Goal: Task Accomplishment & Management: Use online tool/utility

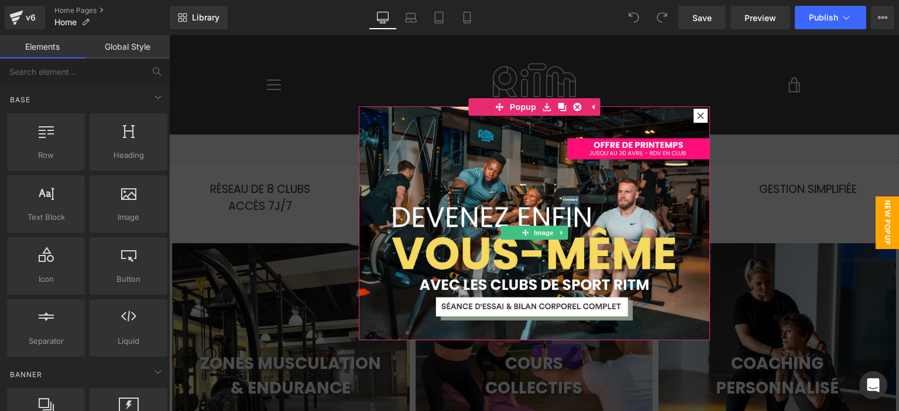
scroll to position [1495, 721]
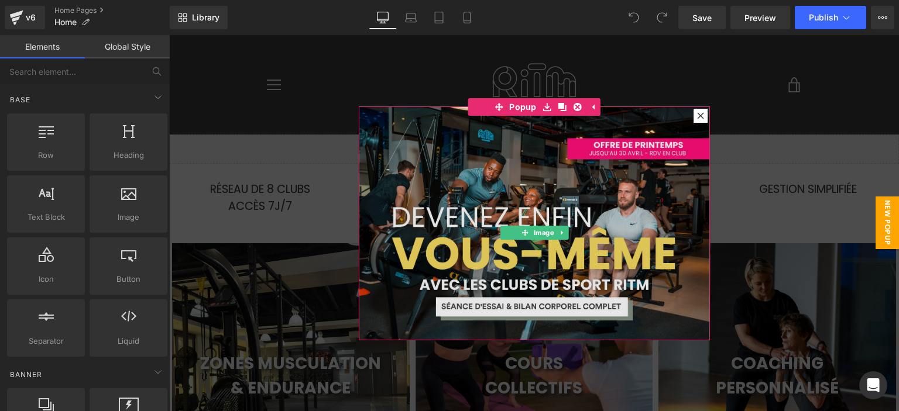
click at [566, 166] on img at bounding box center [534, 224] width 351 height 234
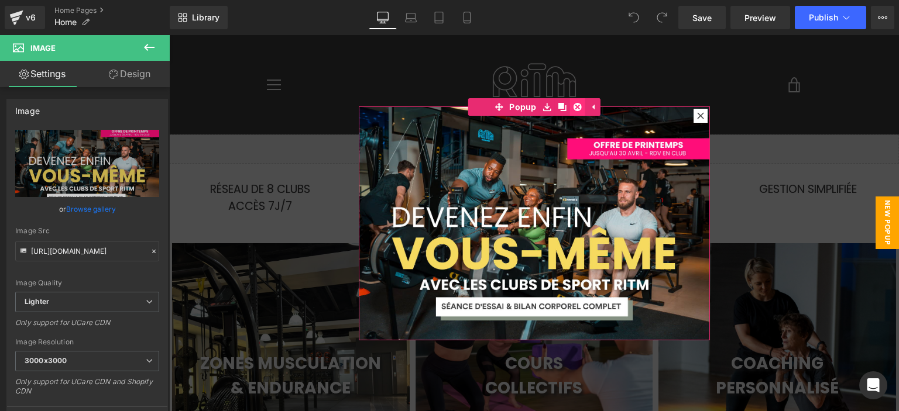
click at [575, 102] on icon at bounding box center [577, 106] width 8 height 9
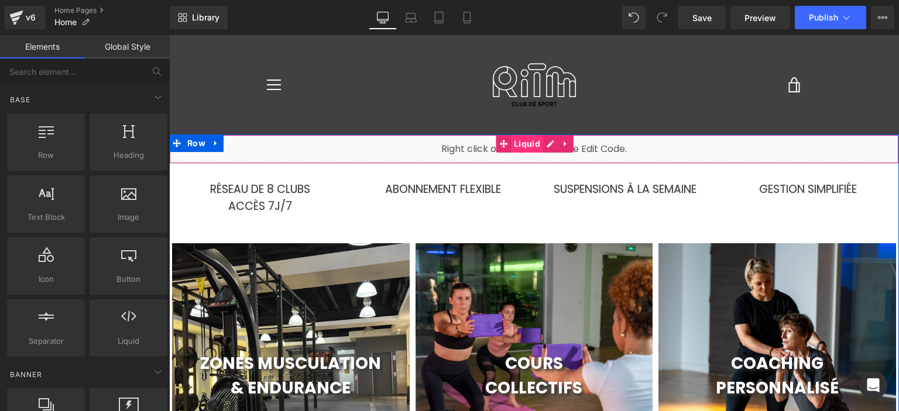
click at [514, 143] on span "Liquid" at bounding box center [527, 144] width 32 height 18
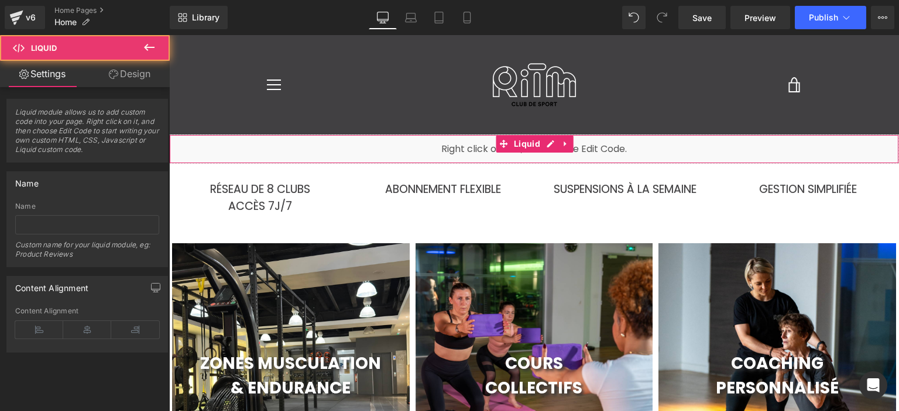
click at [136, 77] on link "Design" at bounding box center [129, 74] width 85 height 26
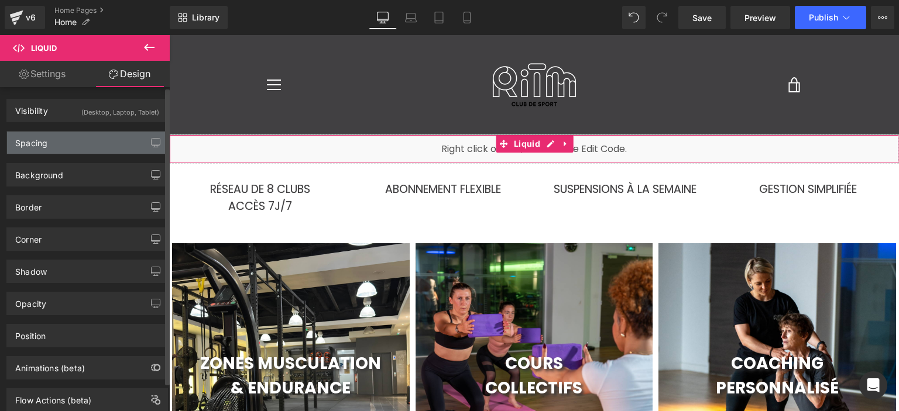
click at [97, 135] on div "Spacing" at bounding box center [87, 143] width 160 height 22
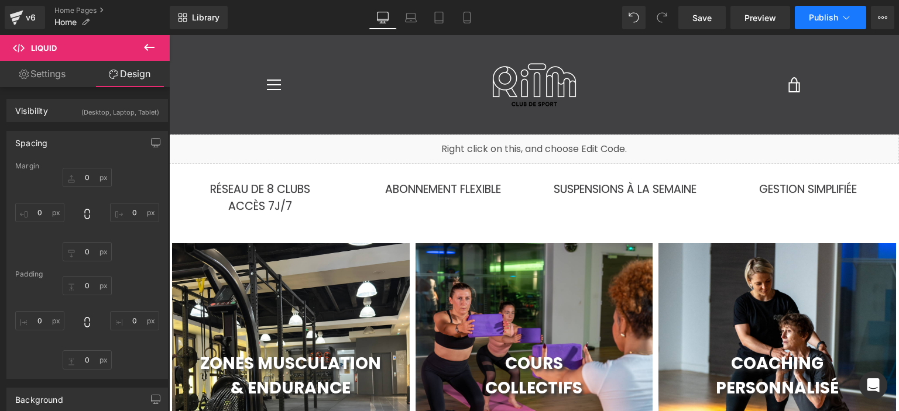
click at [802, 20] on button "Publish" at bounding box center [830, 17] width 71 height 23
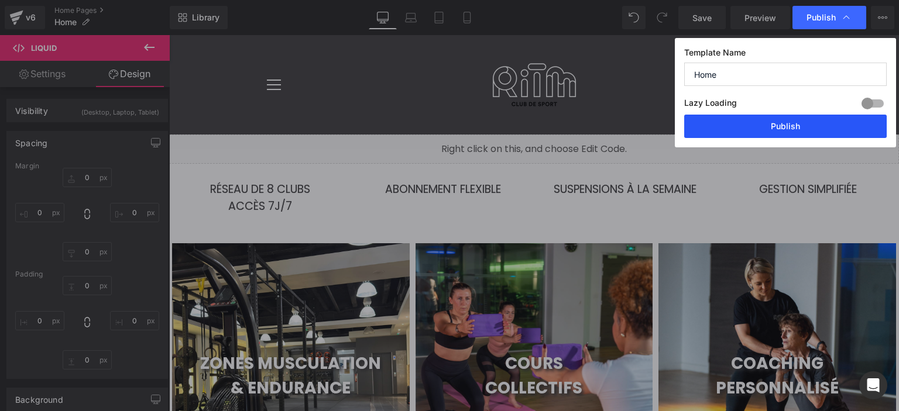
drag, startPoint x: 782, startPoint y: 128, endPoint x: 444, endPoint y: 73, distance: 342.7
click at [782, 128] on button "Publish" at bounding box center [785, 126] width 202 height 23
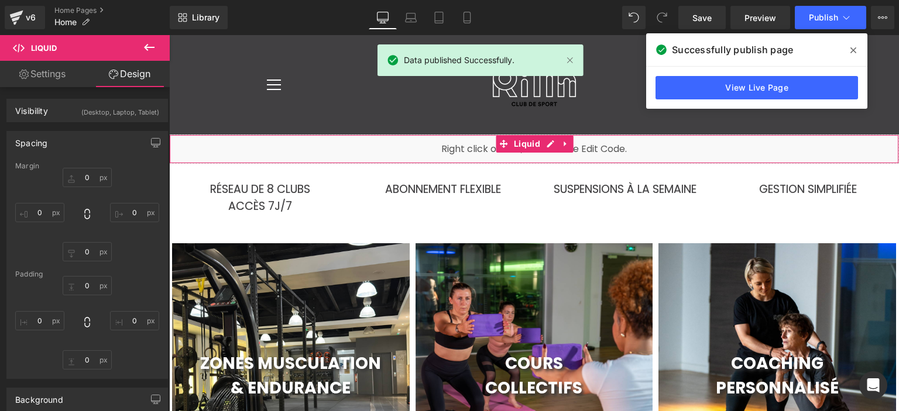
click at [54, 78] on link "Settings" at bounding box center [42, 74] width 85 height 26
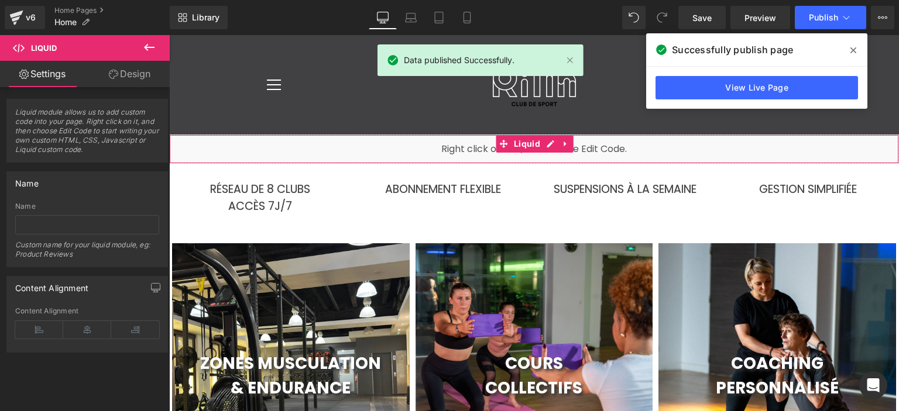
click at [143, 68] on link "Design" at bounding box center [129, 74] width 85 height 26
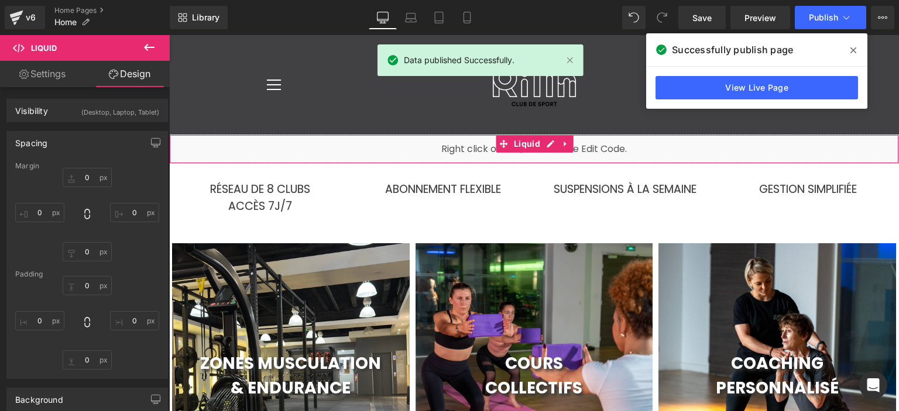
type input "0"
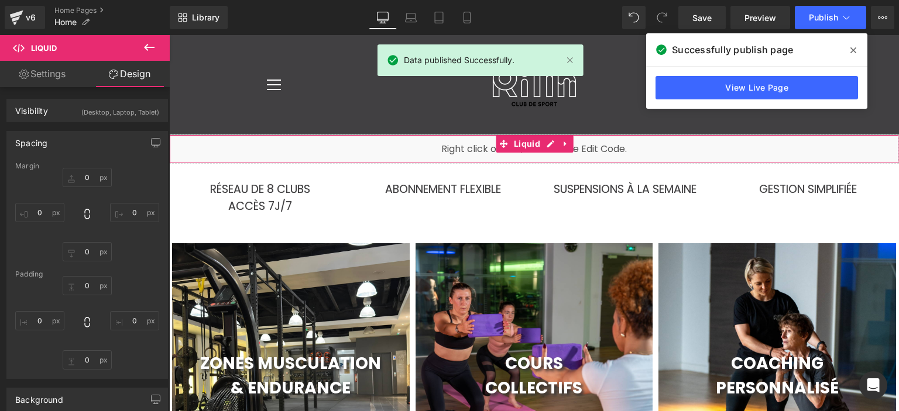
type input "0"
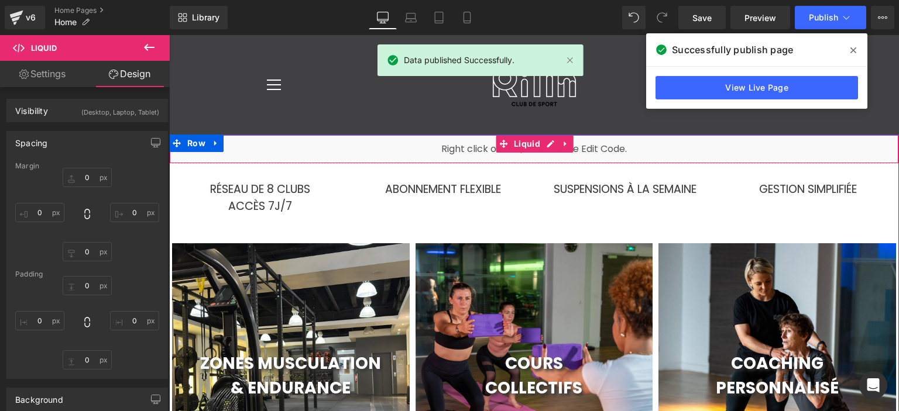
click at [330, 153] on div "Liquid" at bounding box center [534, 149] width 730 height 29
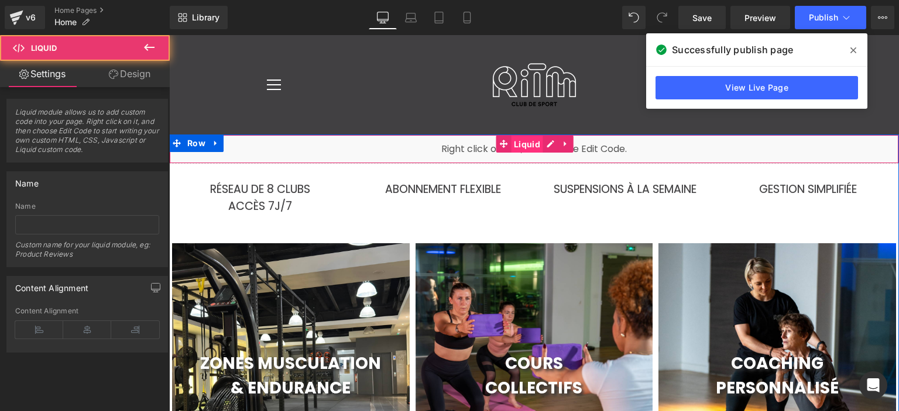
click at [527, 140] on span "Liquid" at bounding box center [527, 145] width 32 height 18
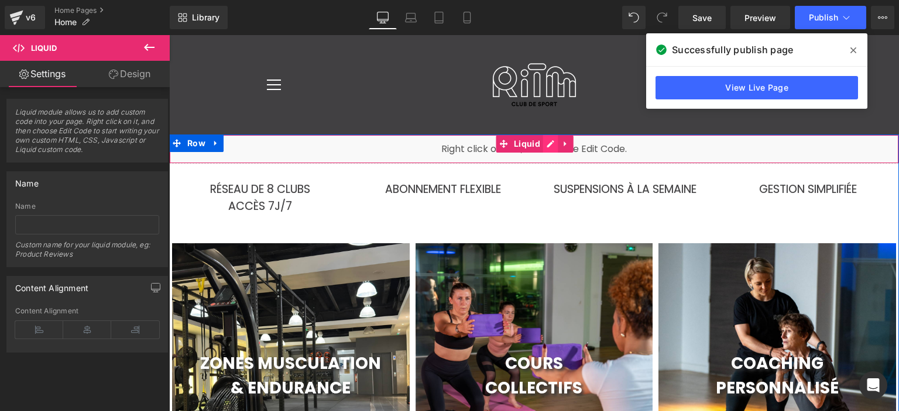
click at [549, 141] on div "Liquid" at bounding box center [534, 149] width 730 height 29
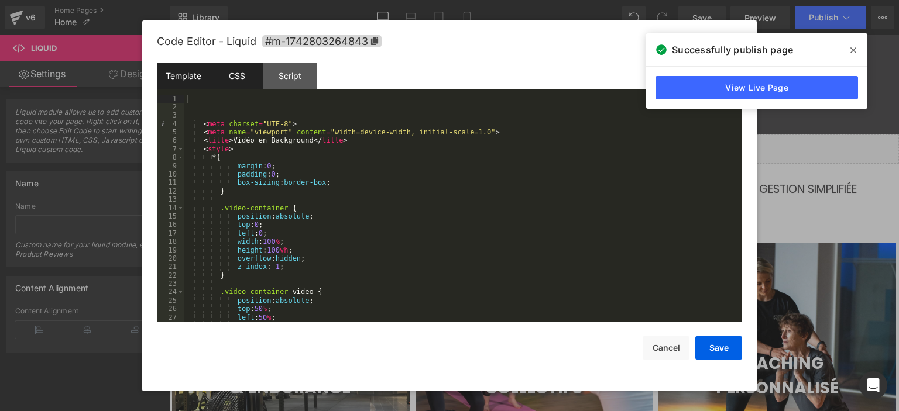
click at [243, 83] on div "CSS" at bounding box center [236, 76] width 53 height 26
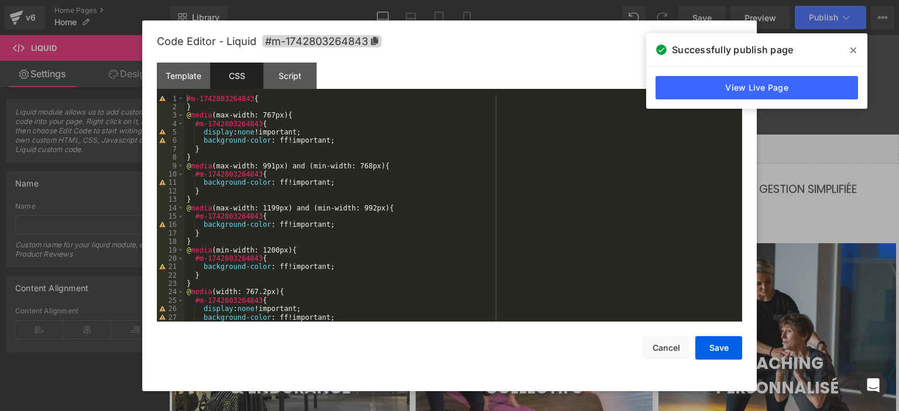
click at [858, 51] on span at bounding box center [853, 50] width 19 height 19
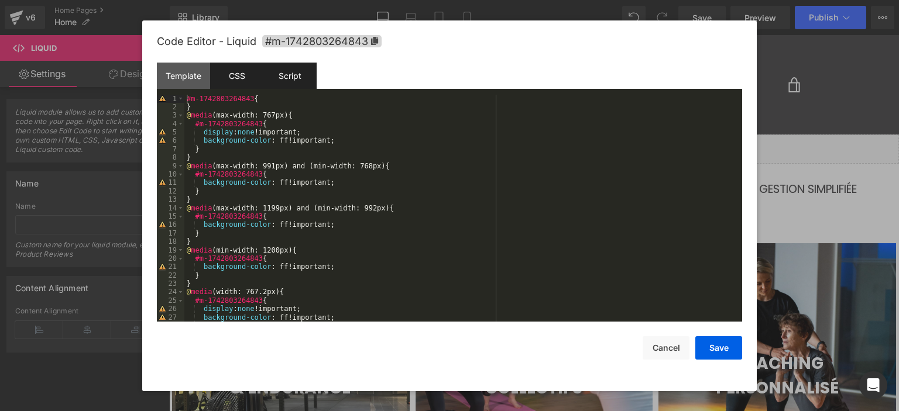
click at [272, 74] on div "Script" at bounding box center [289, 76] width 53 height 26
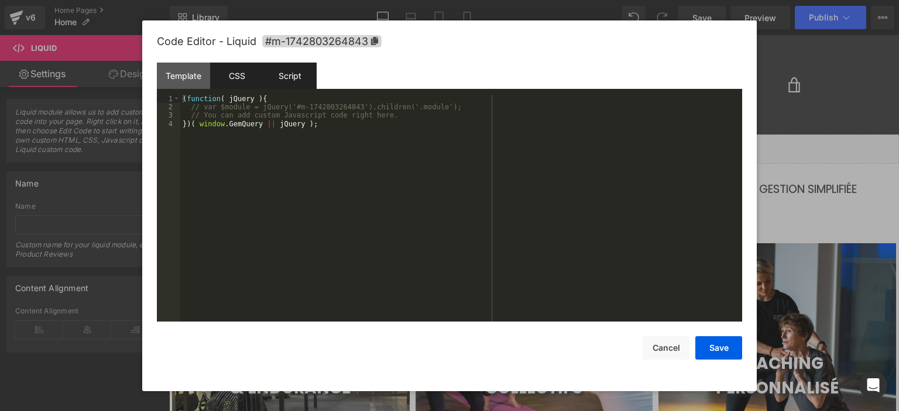
click at [248, 76] on div "CSS" at bounding box center [236, 76] width 53 height 26
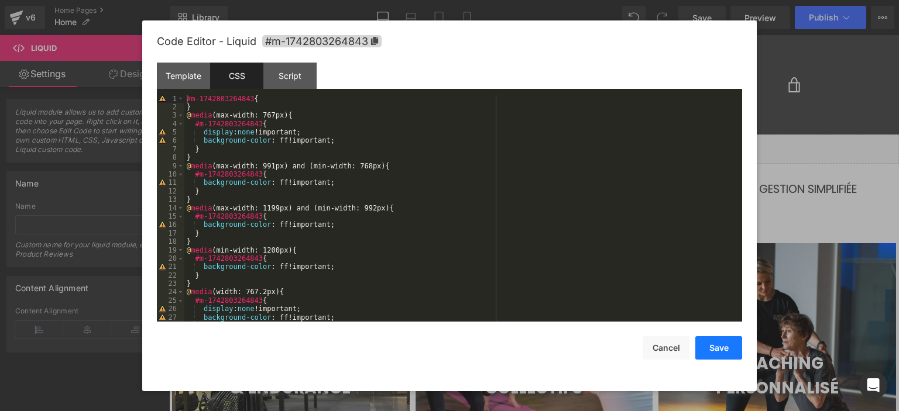
drag, startPoint x: 554, startPoint y: 320, endPoint x: 723, endPoint y: 355, distance: 172.7
click at [723, 355] on button "Save" at bounding box center [718, 347] width 47 height 23
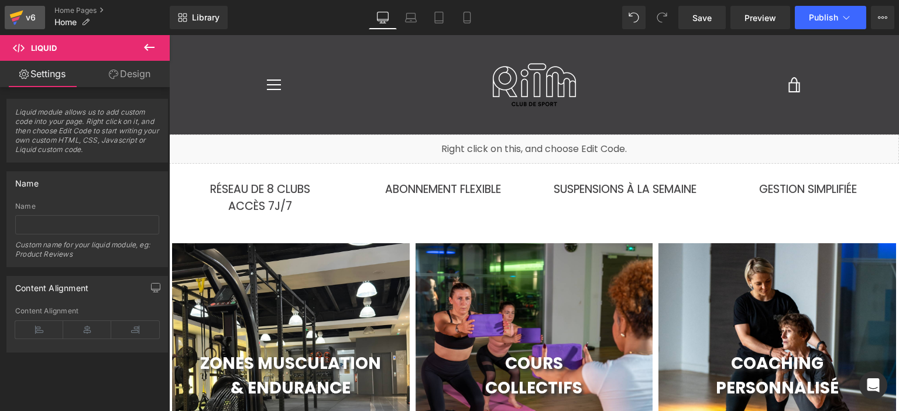
click at [33, 18] on div "v6" at bounding box center [30, 17] width 15 height 15
click at [833, 23] on button "Publish" at bounding box center [830, 17] width 71 height 23
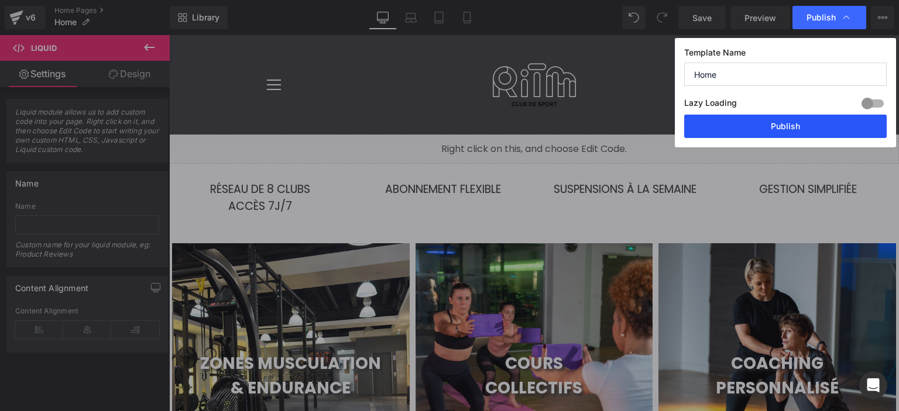
click at [781, 129] on button "Publish" at bounding box center [785, 126] width 202 height 23
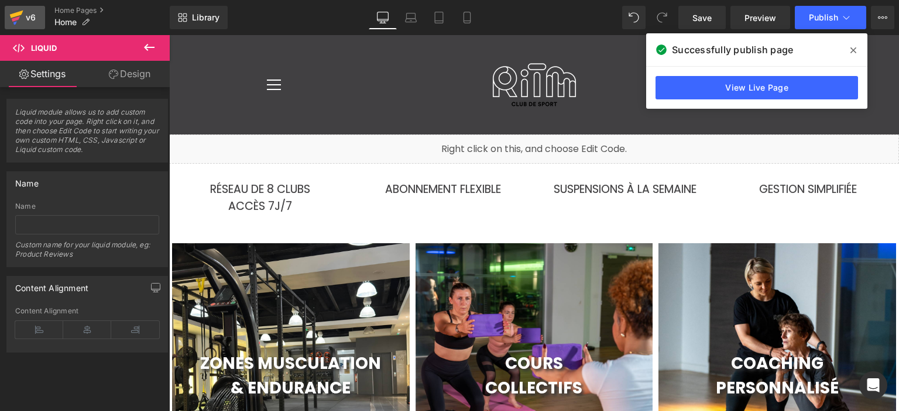
click at [37, 15] on div "v6" at bounding box center [30, 17] width 15 height 15
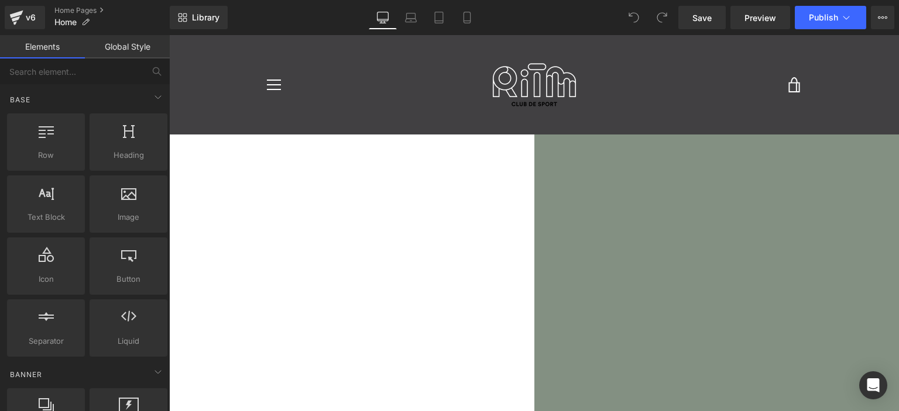
scroll to position [1495, 721]
click at [534, 135] on div "Liquid" at bounding box center [170, 135] width 730 height 0
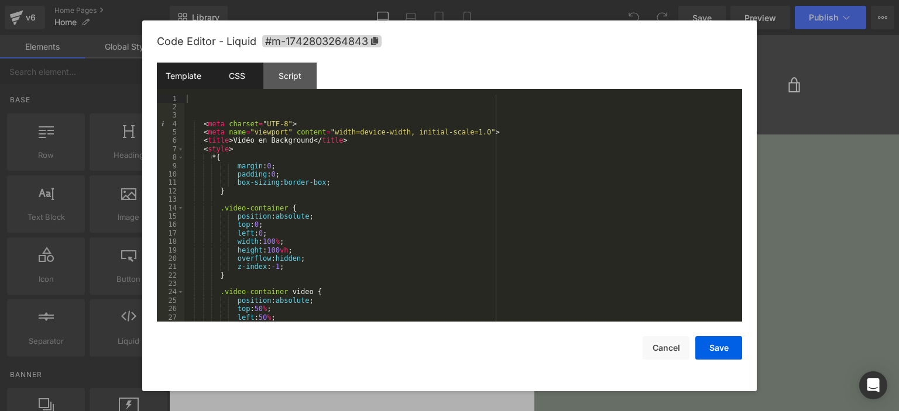
click at [248, 74] on div "CSS" at bounding box center [236, 76] width 53 height 26
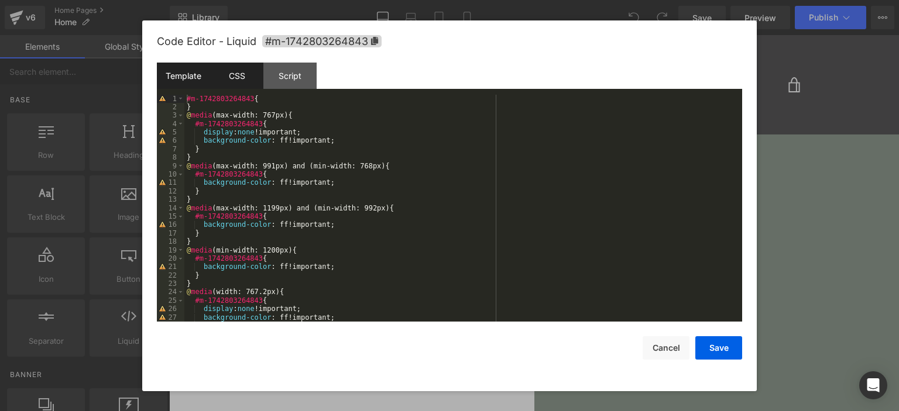
click at [191, 74] on div "Template" at bounding box center [183, 76] width 53 height 26
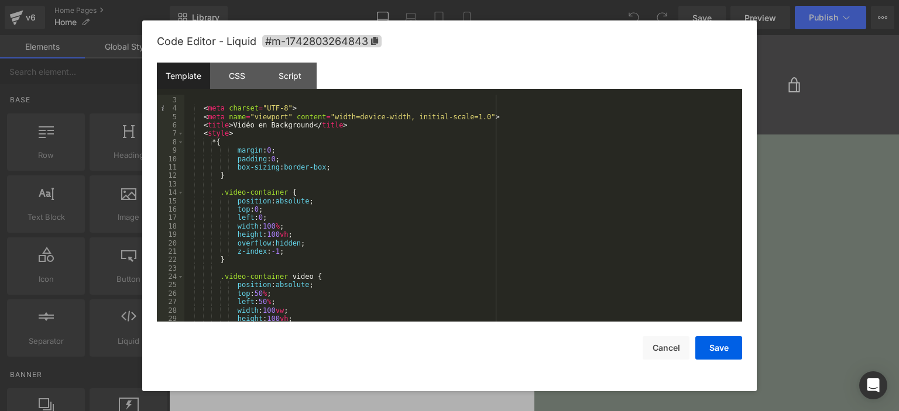
scroll to position [0, 0]
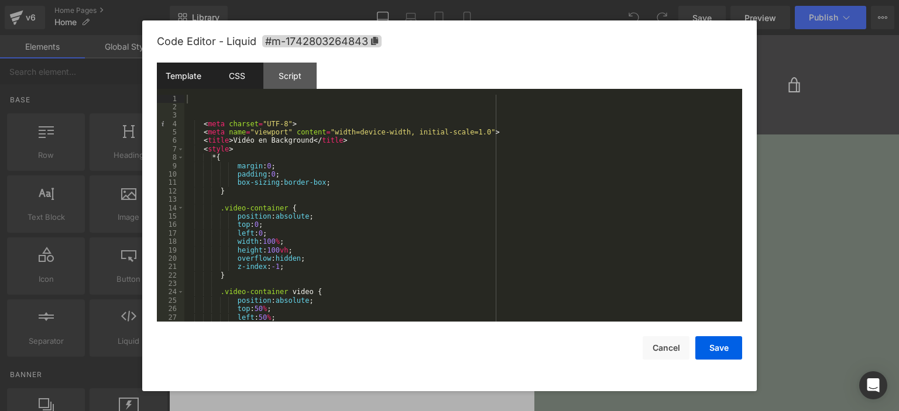
click at [239, 81] on div "CSS" at bounding box center [236, 76] width 53 height 26
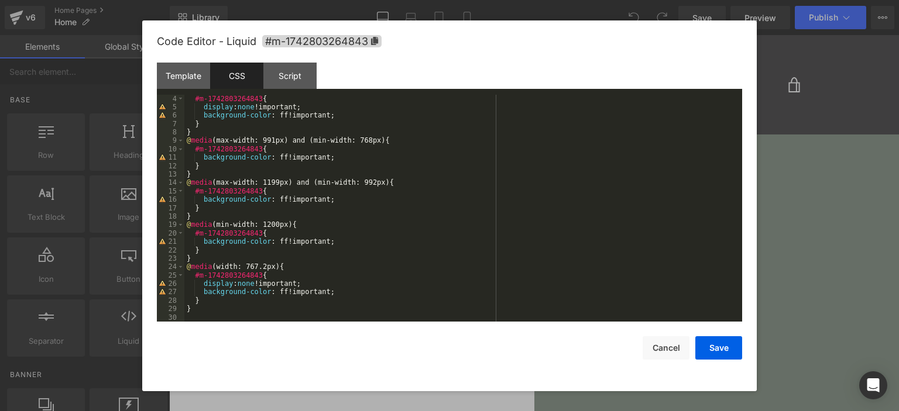
scroll to position [25, 0]
click at [187, 79] on div "Template" at bounding box center [183, 76] width 53 height 26
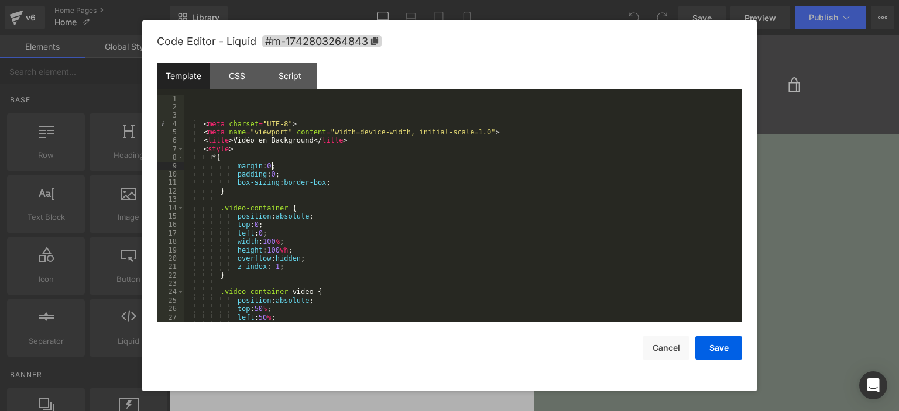
click at [286, 166] on div "< meta charset = "UTF-8" > < meta name = "viewport" content = "width=device-wid…" at bounding box center [460, 217] width 553 height 245
click at [284, 195] on div "< meta charset = "UTF-8" > < meta name = "viewport" content = "width=device-wid…" at bounding box center [460, 217] width 553 height 245
click at [322, 215] on div "< meta charset = "UTF-8" > < meta name = "viewport" content = "width=device-wid…" at bounding box center [460, 217] width 553 height 245
click at [303, 232] on div "< meta charset = "UTF-8" > < meta name = "viewport" content = "width=device-wid…" at bounding box center [460, 217] width 553 height 245
click at [295, 248] on div "< meta charset = "UTF-8" > < meta name = "viewport" content = "width=device-wid…" at bounding box center [460, 217] width 553 height 245
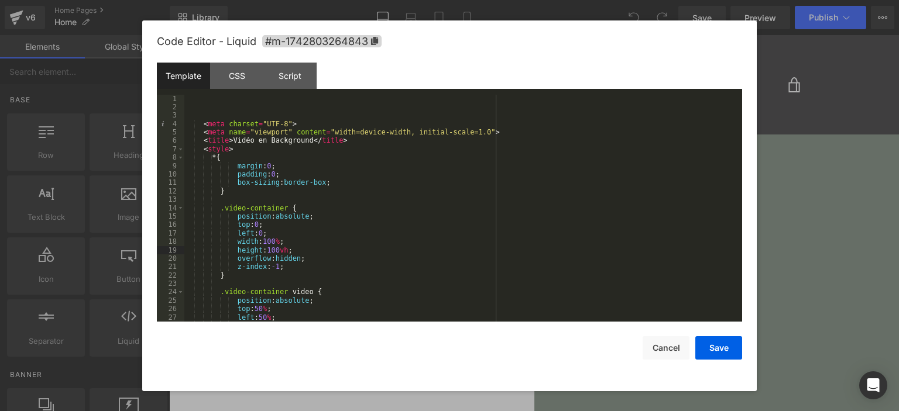
click at [274, 249] on div "< meta charset = "UTF-8" > < meta name = "viewport" content = "width=device-wid…" at bounding box center [460, 217] width 553 height 245
click at [707, 344] on button "Save" at bounding box center [718, 347] width 47 height 23
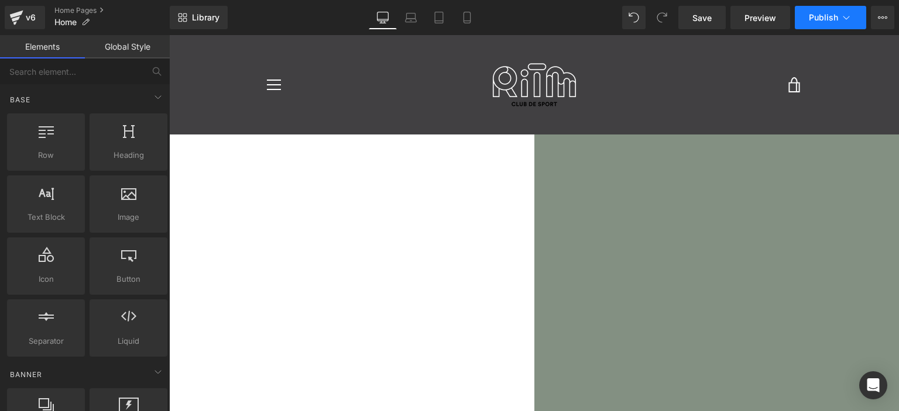
click at [819, 20] on span "Publish" at bounding box center [823, 17] width 29 height 9
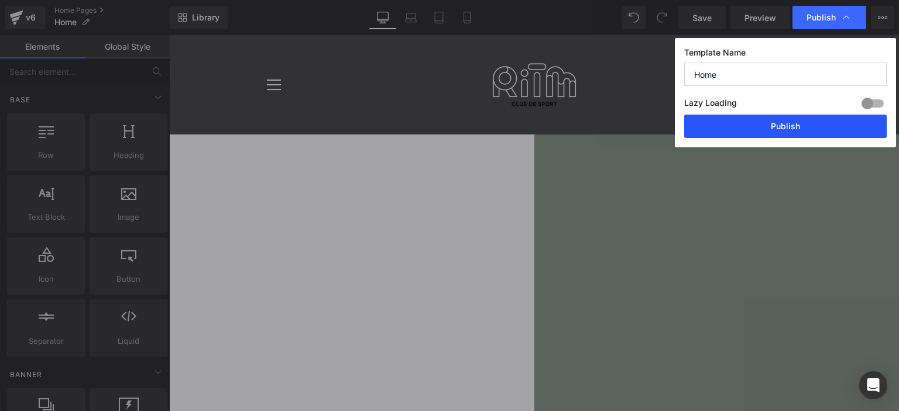
click at [758, 118] on button "Publish" at bounding box center [785, 126] width 202 height 23
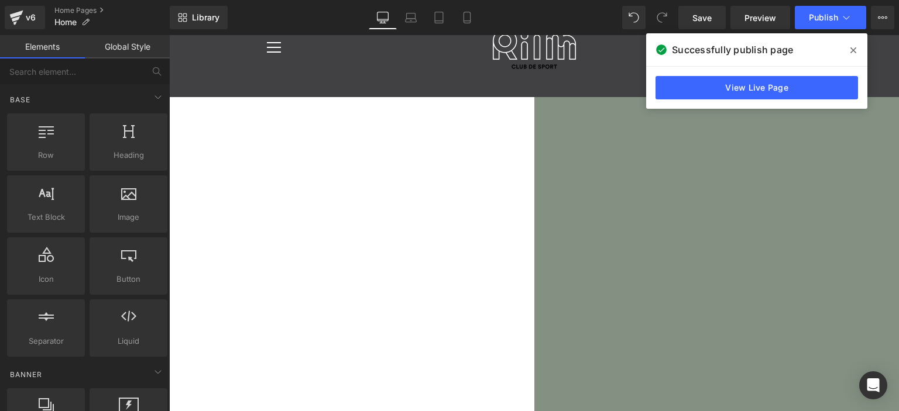
scroll to position [59, 0]
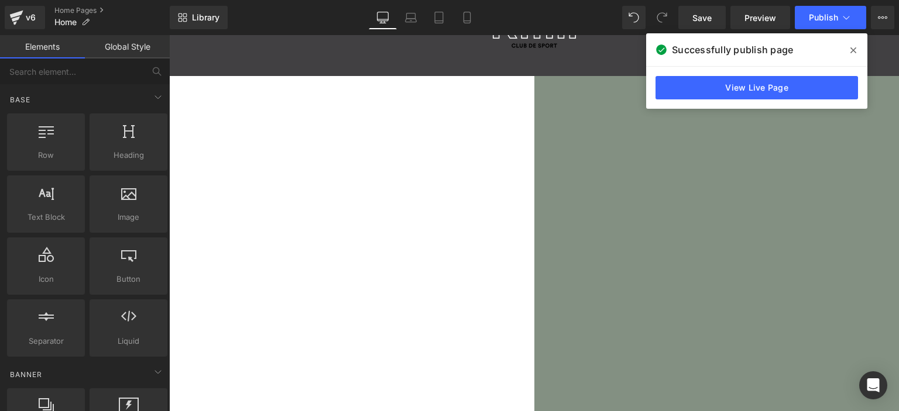
click at [169, 35] on span "Row" at bounding box center [169, 35] width 0 height 0
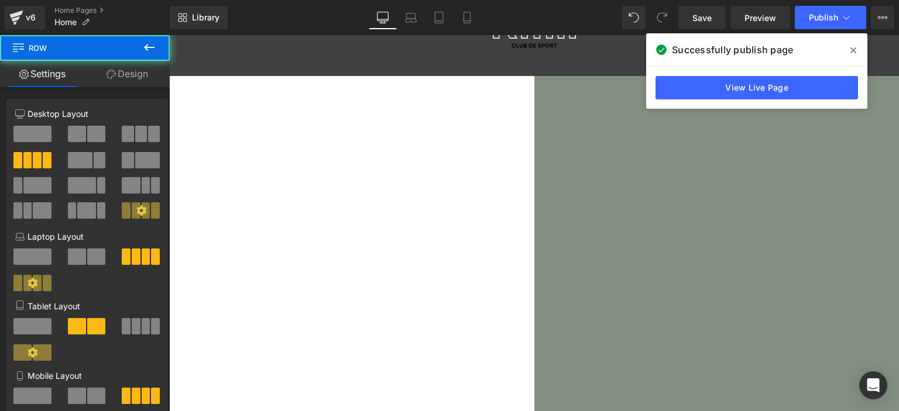
click at [122, 66] on link "Design" at bounding box center [127, 74] width 85 height 26
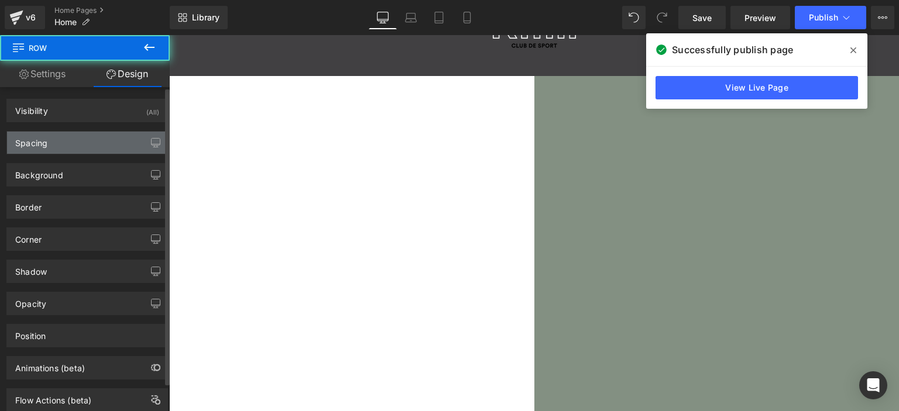
type input "0"
type input "30"
type input "0"
type input "32"
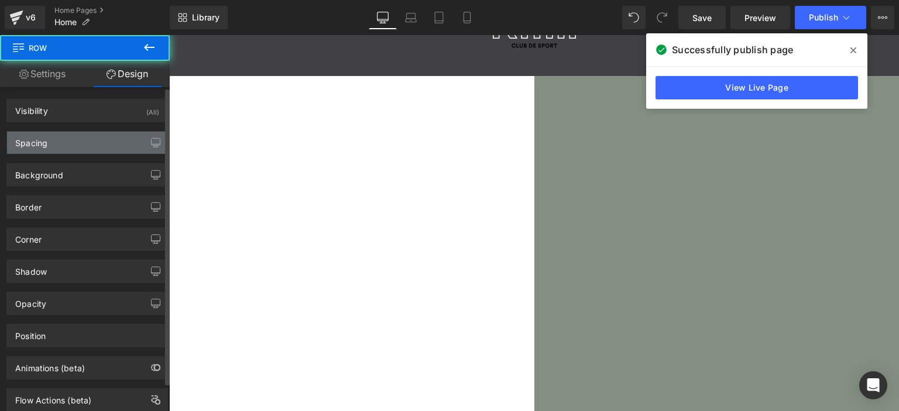
type input "0"
click at [65, 145] on div "Spacing" at bounding box center [87, 143] width 160 height 22
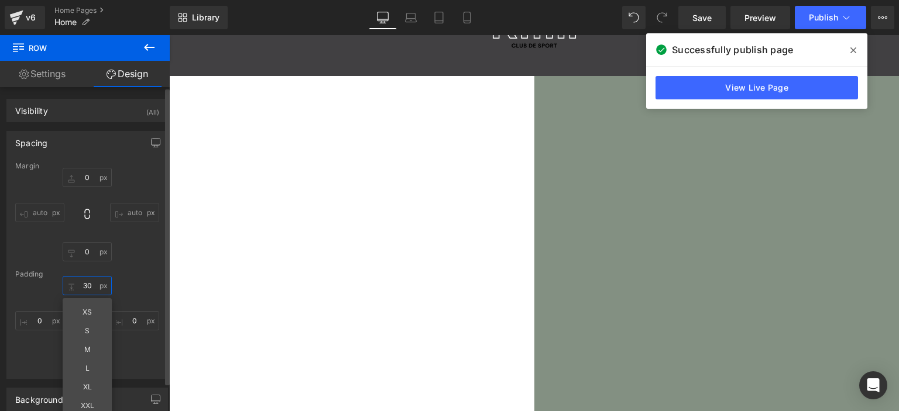
click at [86, 286] on input "30" at bounding box center [87, 285] width 49 height 19
type input "5"
type input "30"
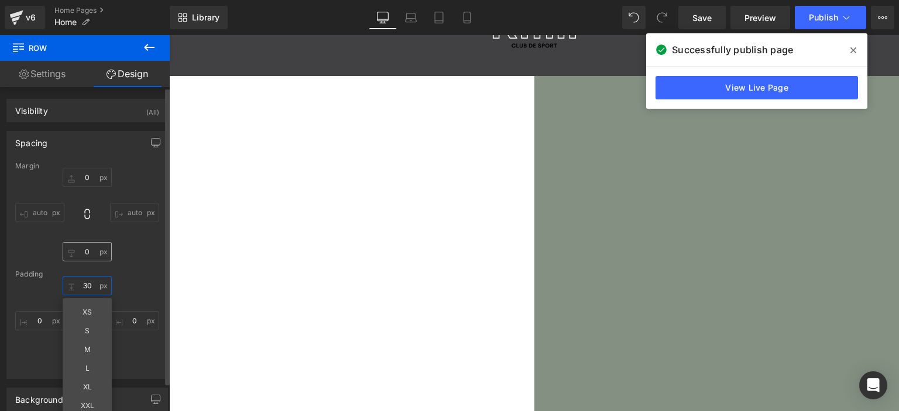
scroll to position [1495, 721]
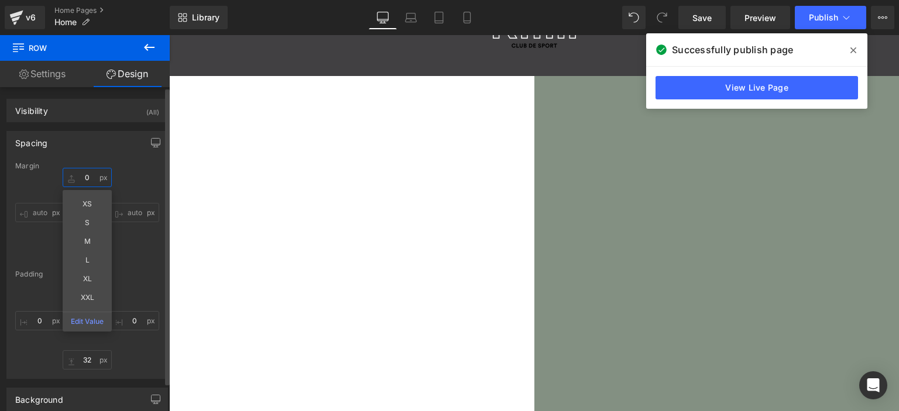
click at [92, 177] on input "0" at bounding box center [87, 177] width 49 height 19
type input "60"
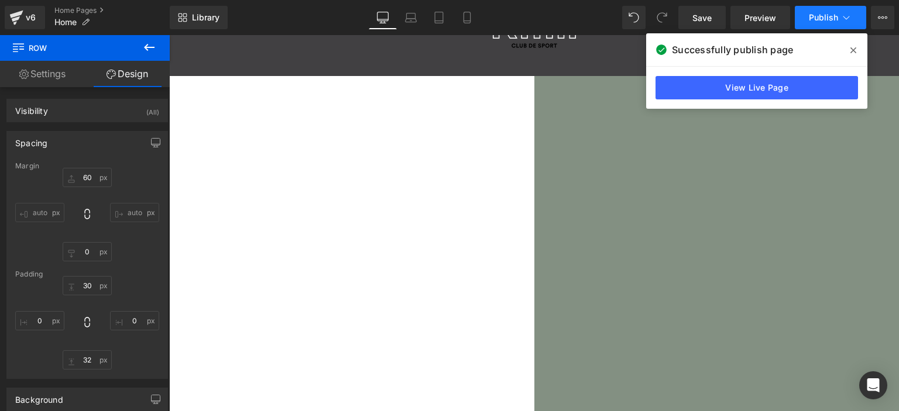
click at [826, 19] on span "Publish" at bounding box center [823, 17] width 29 height 9
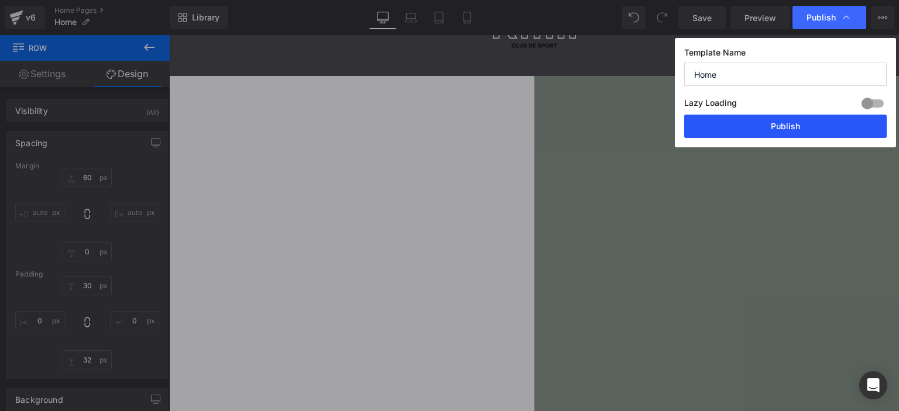
click at [778, 126] on button "Publish" at bounding box center [785, 126] width 202 height 23
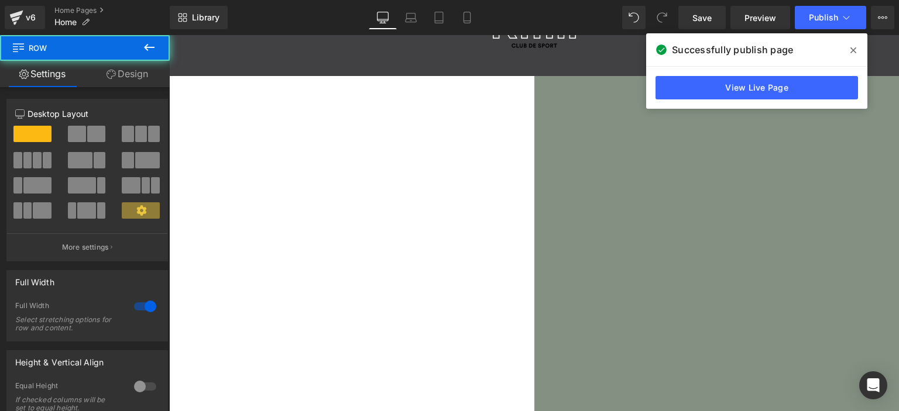
click at [123, 72] on link "Design" at bounding box center [127, 74] width 85 height 26
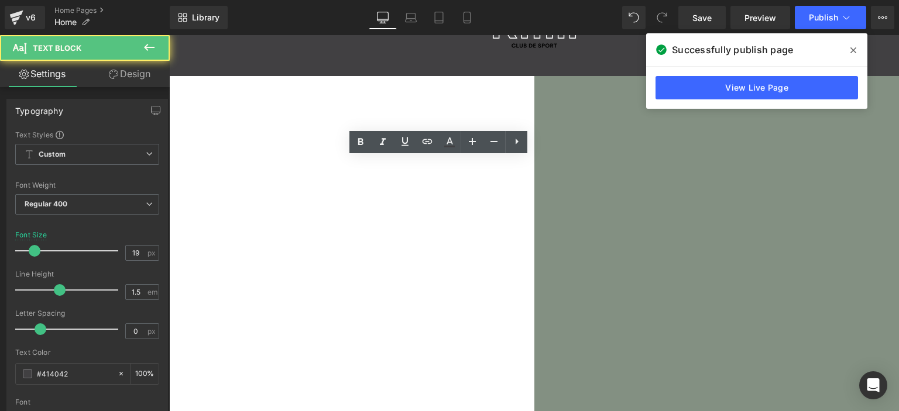
drag, startPoint x: 295, startPoint y: 118, endPoint x: 262, endPoint y: 103, distance: 36.1
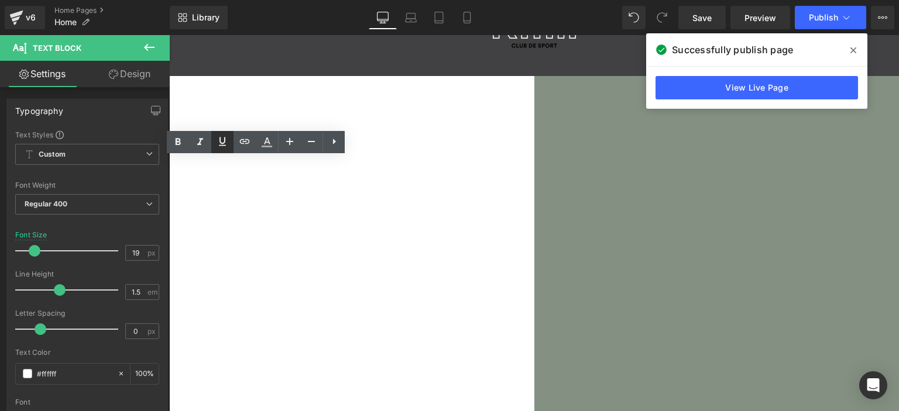
click at [229, 146] on icon at bounding box center [222, 142] width 14 height 14
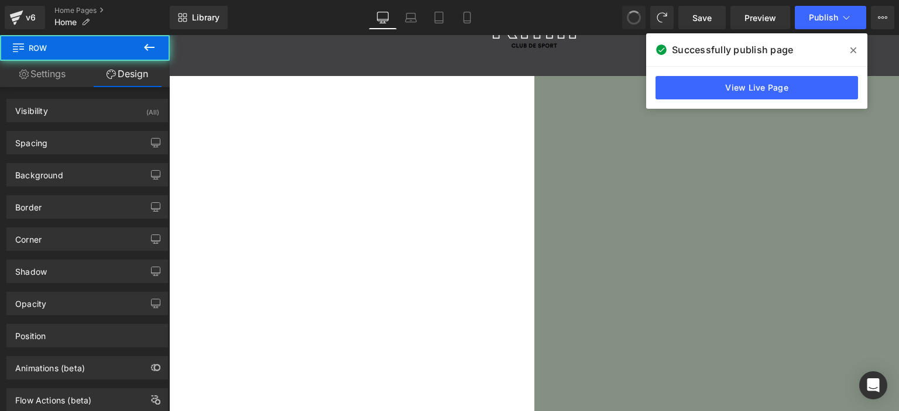
scroll to position [1495, 721]
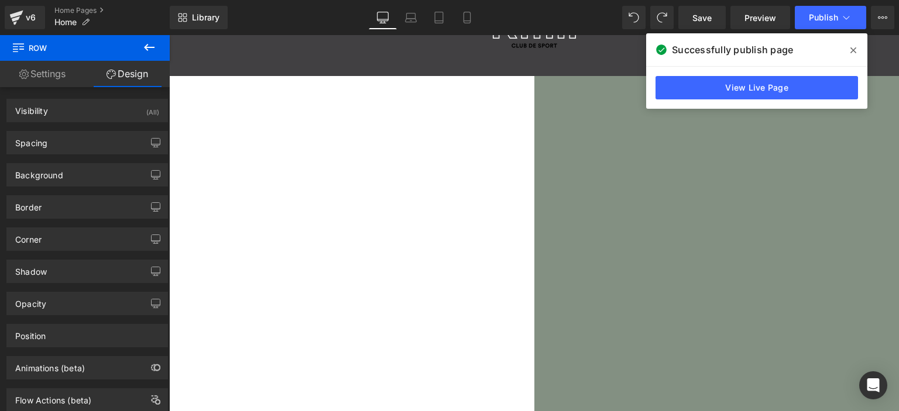
click at [169, 35] on span "Row" at bounding box center [169, 35] width 0 height 0
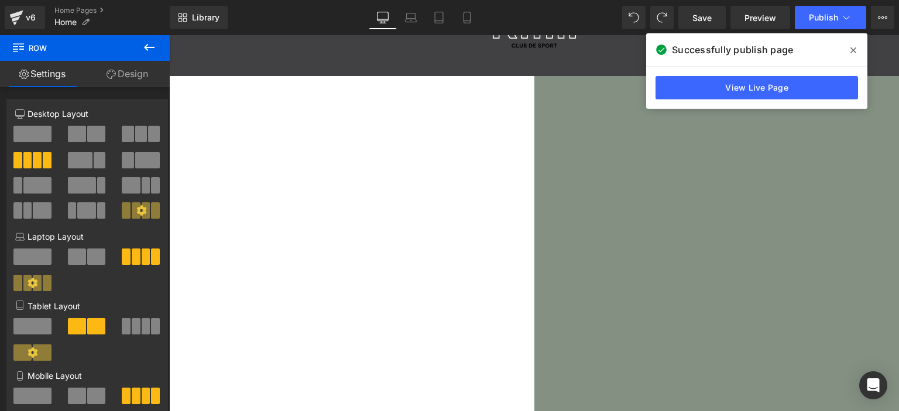
click at [122, 83] on link "Design" at bounding box center [127, 74] width 85 height 26
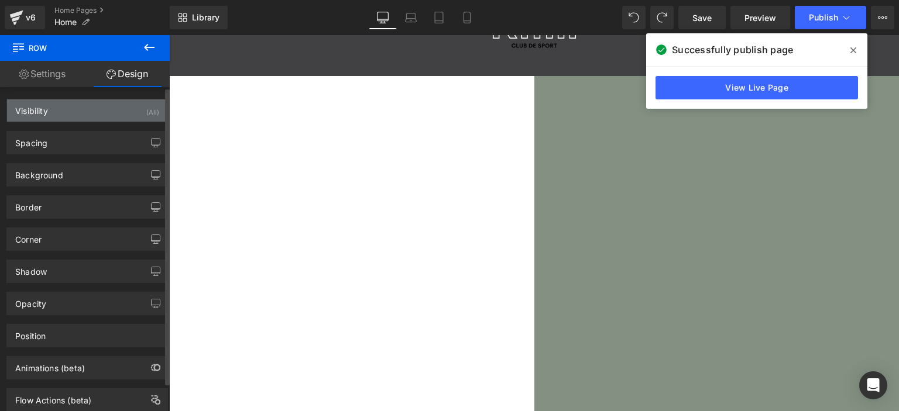
click at [112, 114] on div "Visibility (All)" at bounding box center [87, 110] width 160 height 22
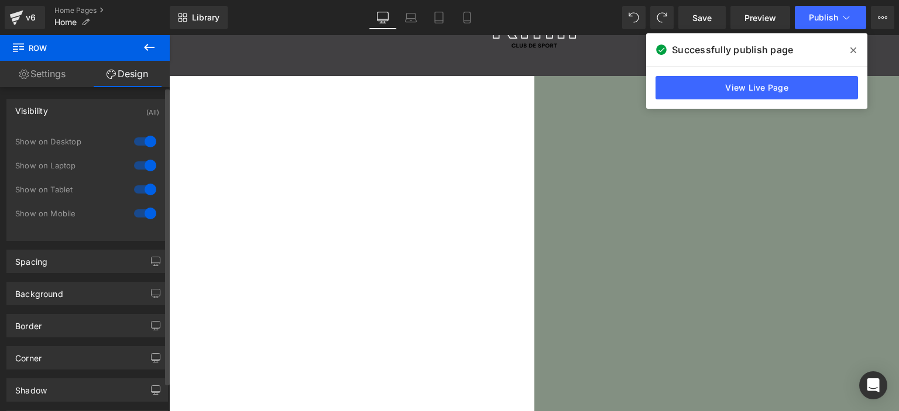
click at [112, 114] on div "Visibility (All)" at bounding box center [87, 110] width 160 height 22
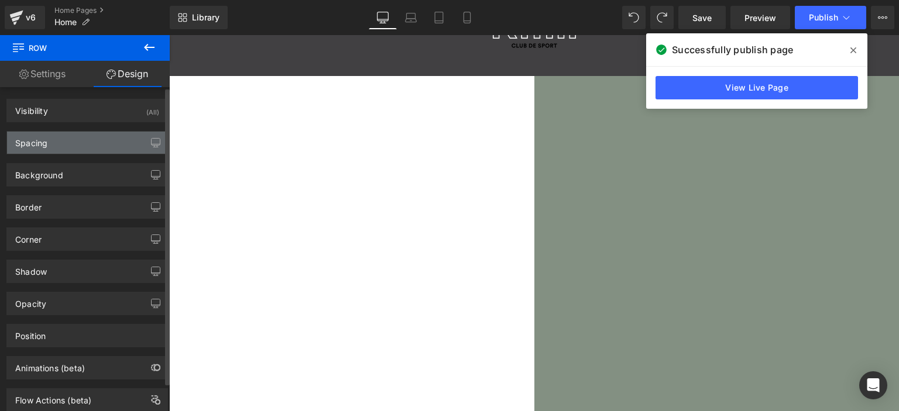
click at [112, 152] on div "Spacing" at bounding box center [87, 143] width 160 height 22
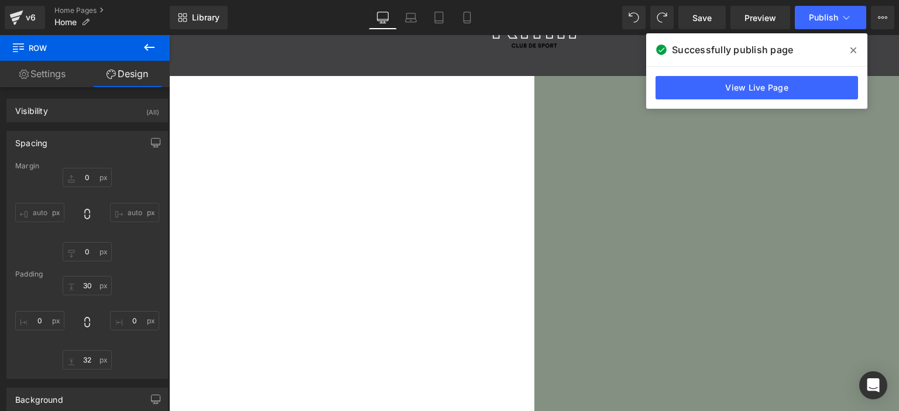
click at [169, 35] on span "Row" at bounding box center [169, 35] width 0 height 0
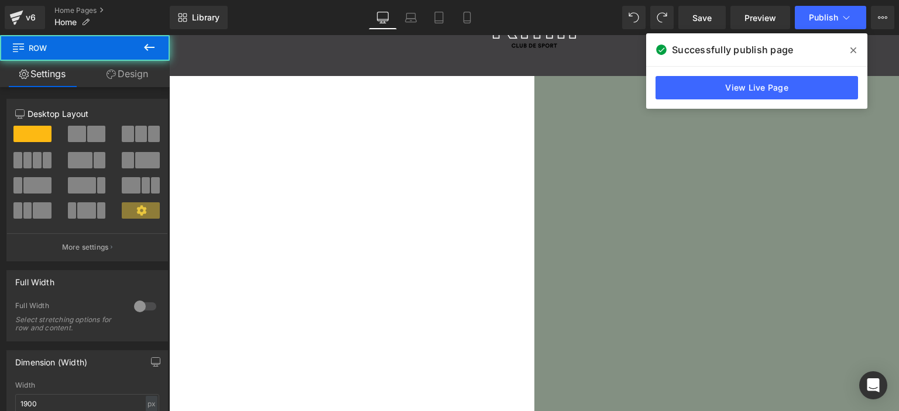
click at [133, 77] on link "Design" at bounding box center [127, 74] width 85 height 26
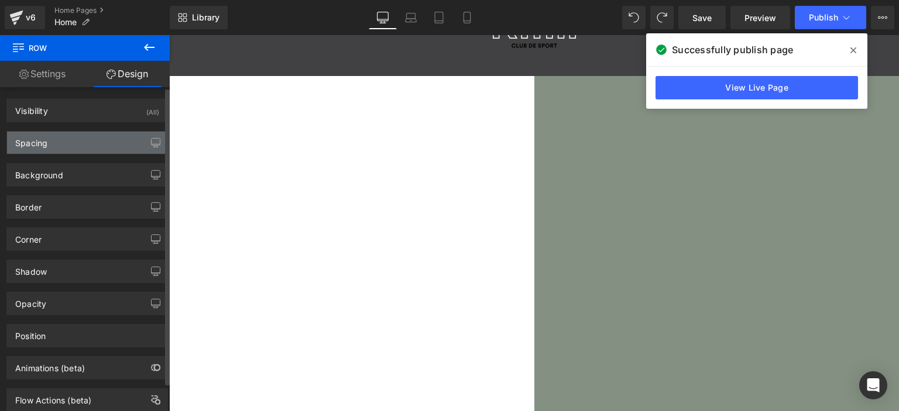
click at [98, 149] on div "Spacing" at bounding box center [87, 143] width 160 height 22
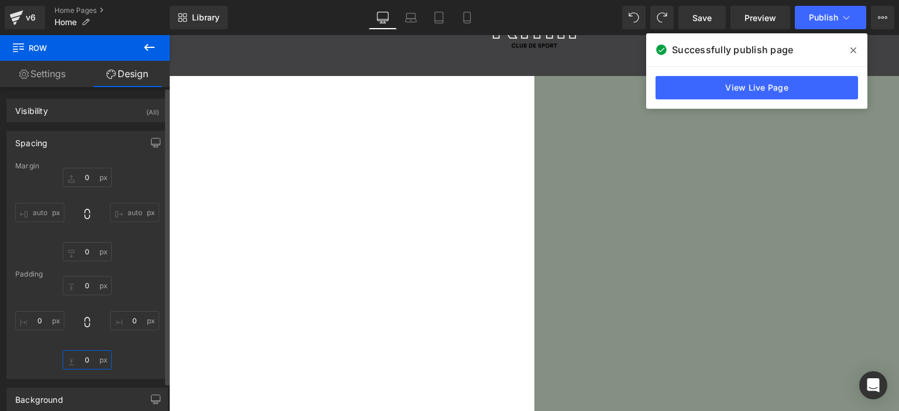
click at [82, 361] on input "text" at bounding box center [87, 360] width 49 height 19
type input "px"
click at [81, 255] on input "text" at bounding box center [87, 251] width 49 height 19
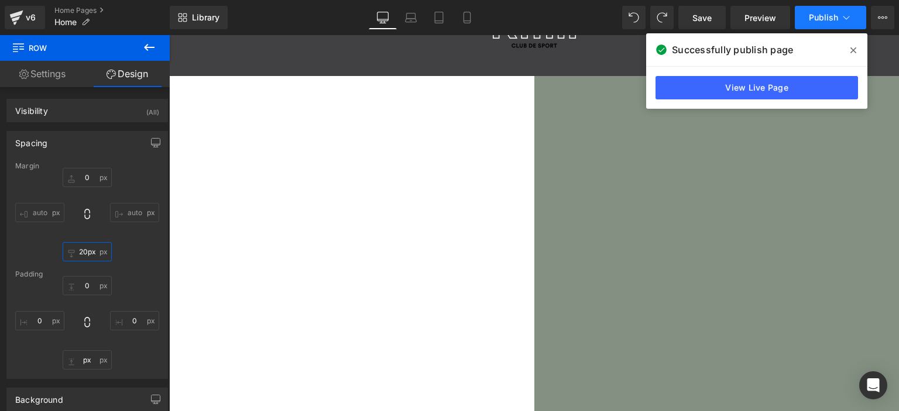
type input "20px"
click at [817, 22] on button "Publish" at bounding box center [830, 17] width 71 height 23
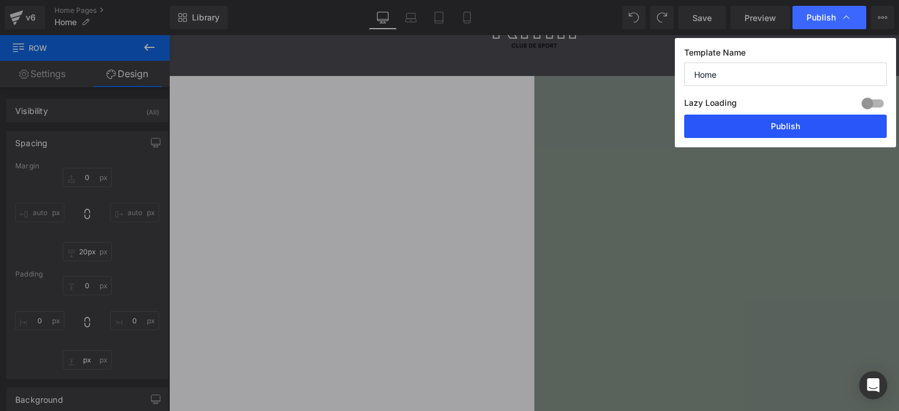
drag, startPoint x: 744, startPoint y: 129, endPoint x: 572, endPoint y: 90, distance: 177.0
click at [744, 129] on button "Publish" at bounding box center [785, 126] width 202 height 23
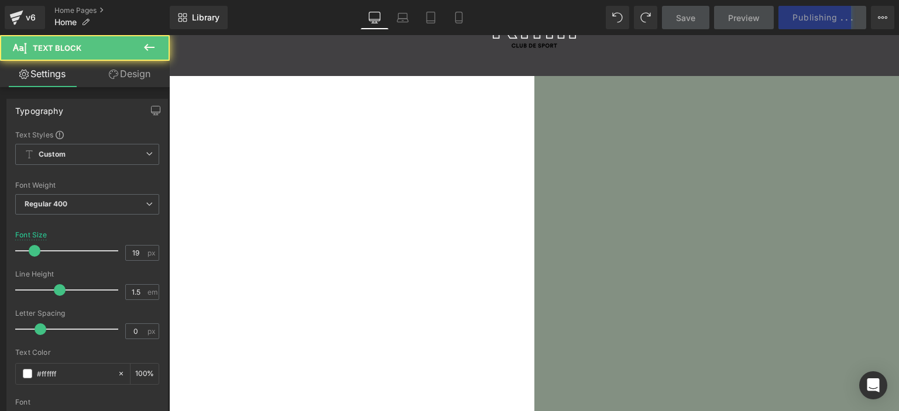
click at [151, 55] on button at bounding box center [149, 48] width 41 height 26
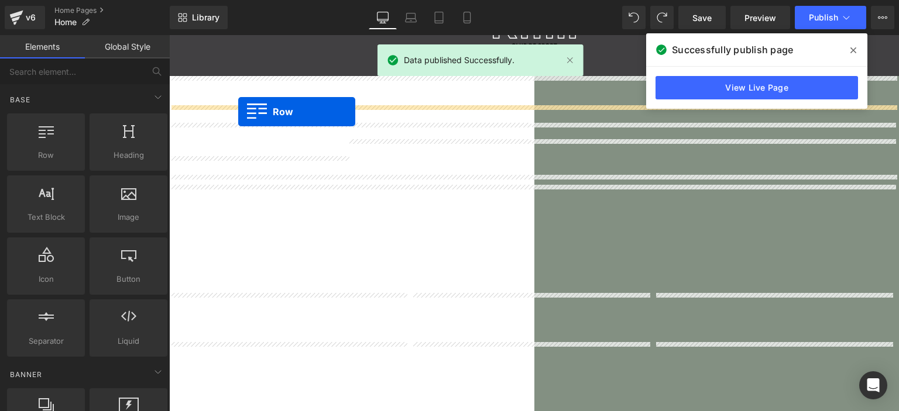
drag, startPoint x: 326, startPoint y: 152, endPoint x: 238, endPoint y: 112, distance: 96.6
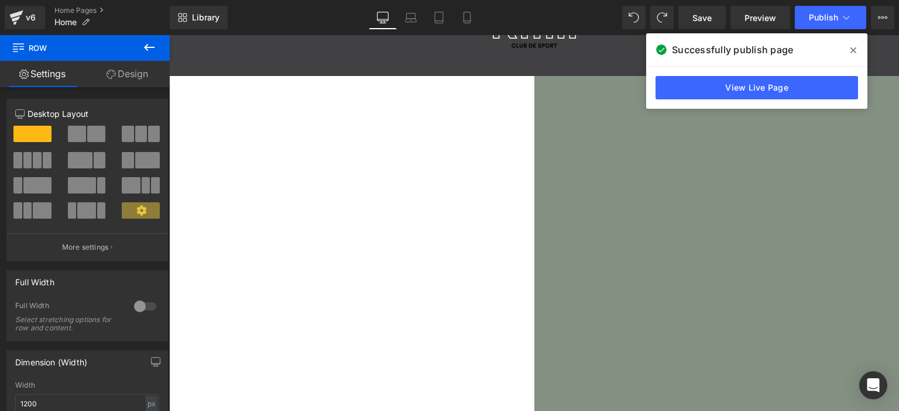
scroll to position [1542, 721]
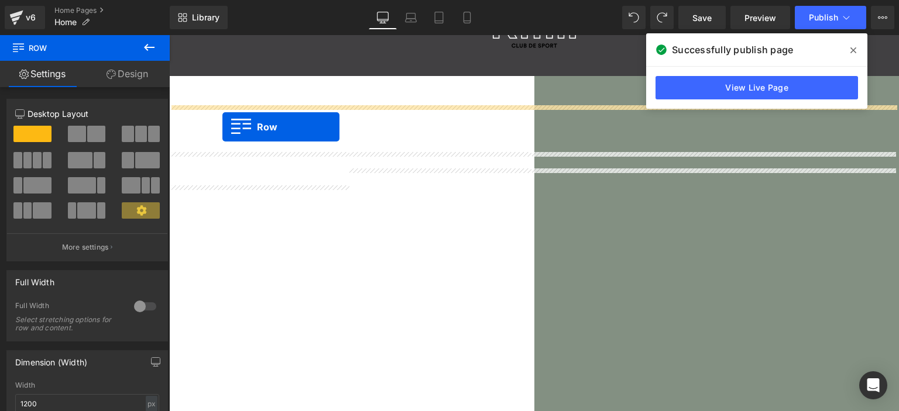
drag, startPoint x: 184, startPoint y: 114, endPoint x: 222, endPoint y: 127, distance: 40.3
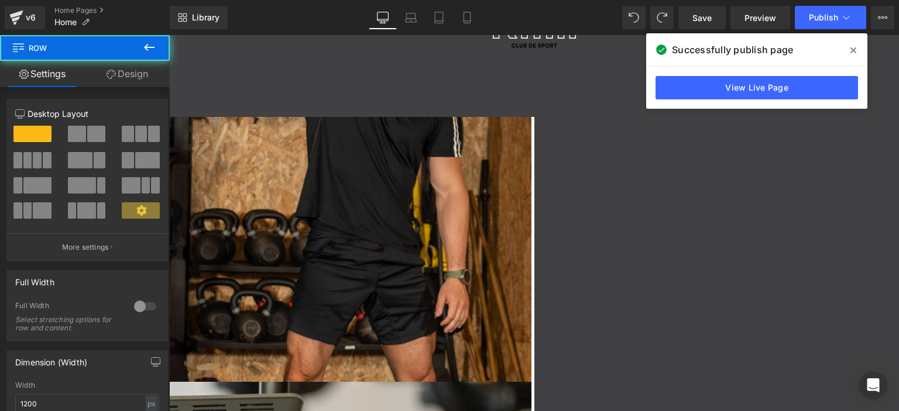
scroll to position [6, 6]
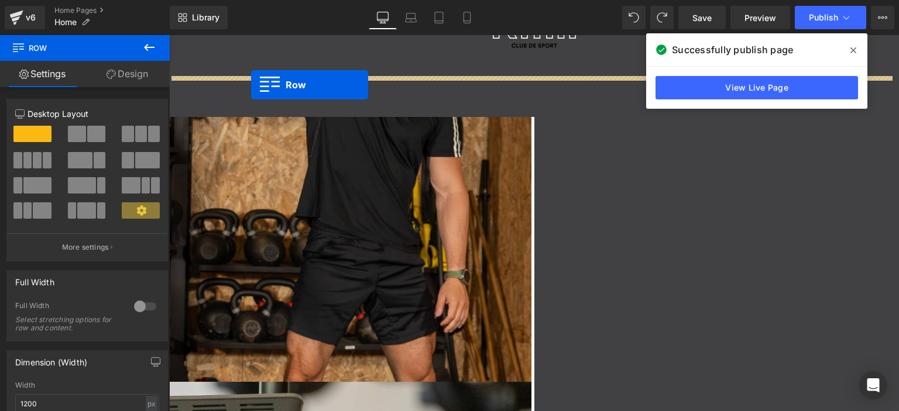
drag, startPoint x: 235, startPoint y: 88, endPoint x: 251, endPoint y: 85, distance: 16.8
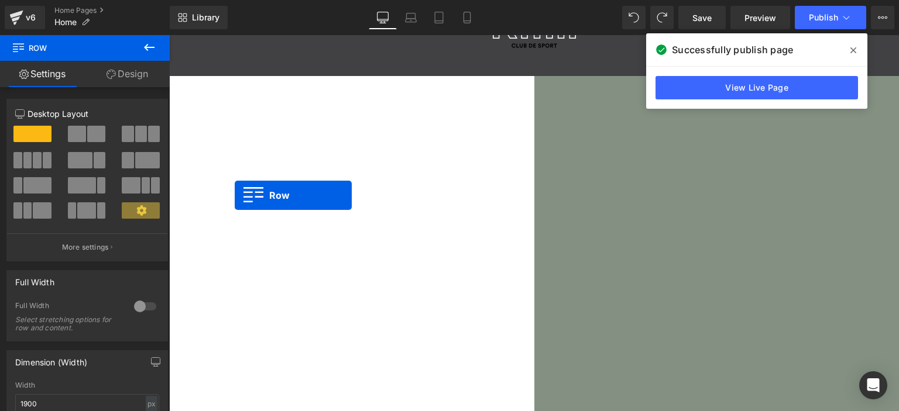
scroll to position [1524, 721]
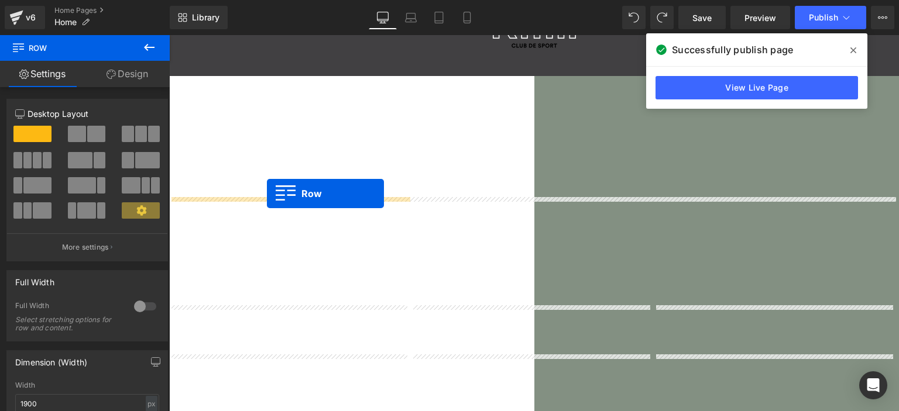
drag, startPoint x: 176, startPoint y: 167, endPoint x: 267, endPoint y: 194, distance: 95.0
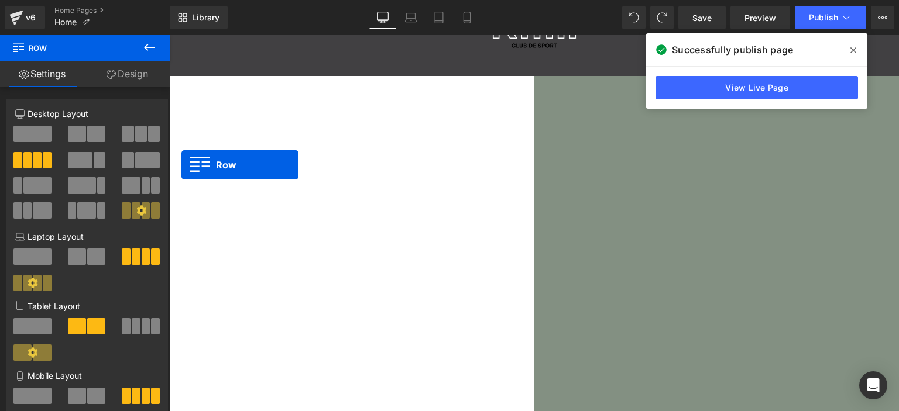
scroll to position [6, 6]
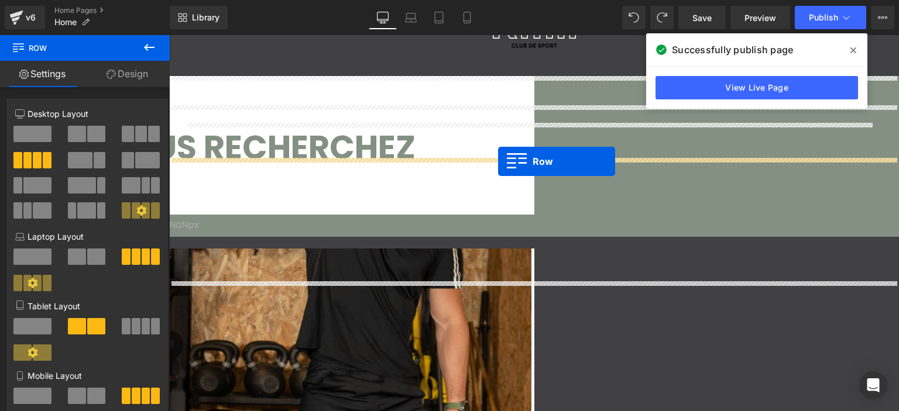
drag, startPoint x: 176, startPoint y: 167, endPoint x: 498, endPoint y: 162, distance: 321.9
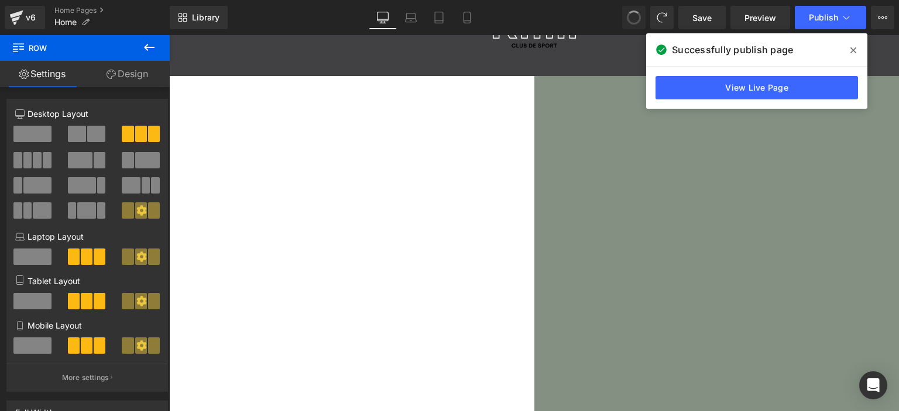
scroll to position [0, 0]
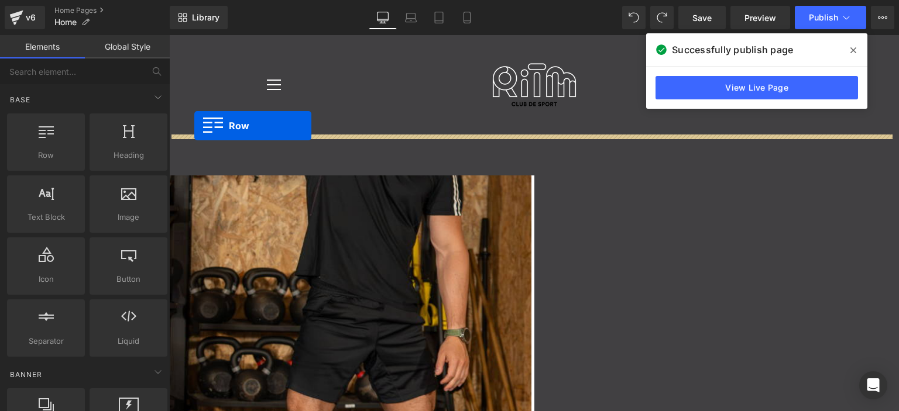
drag, startPoint x: 177, startPoint y: 81, endPoint x: 194, endPoint y: 126, distance: 47.6
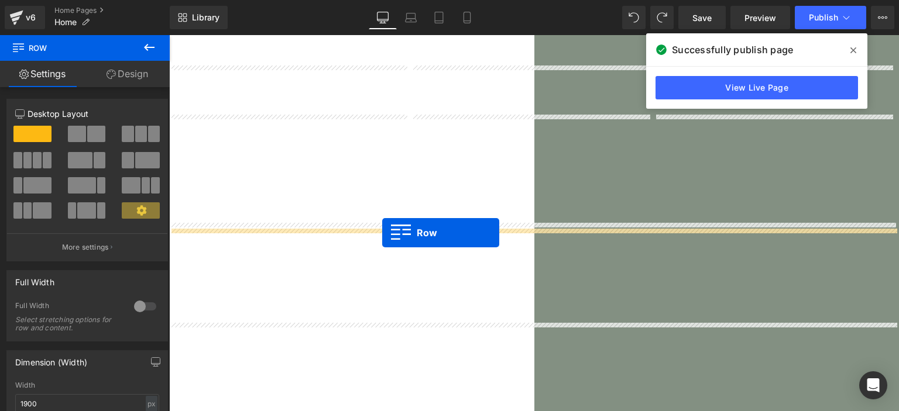
drag, startPoint x: 176, startPoint y: 170, endPoint x: 382, endPoint y: 233, distance: 216.0
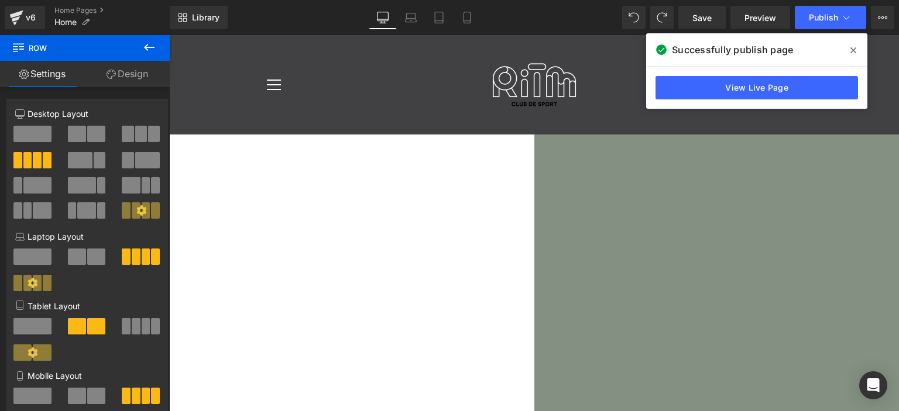
click at [150, 50] on icon at bounding box center [149, 47] width 14 height 14
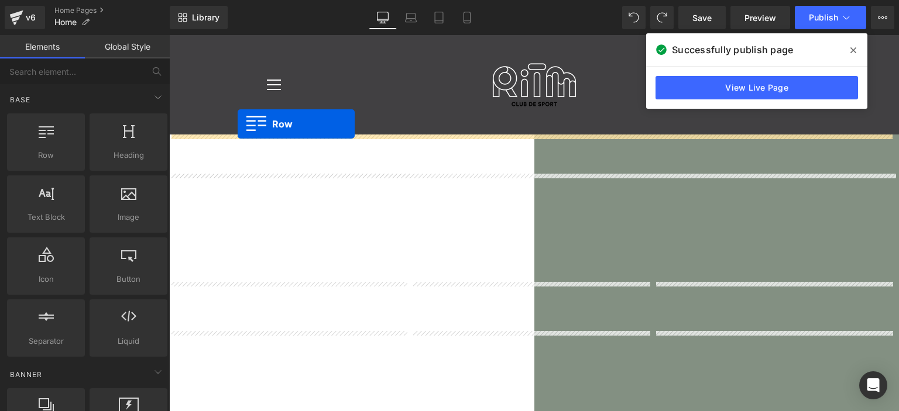
drag, startPoint x: 225, startPoint y: 190, endPoint x: 238, endPoint y: 124, distance: 66.7
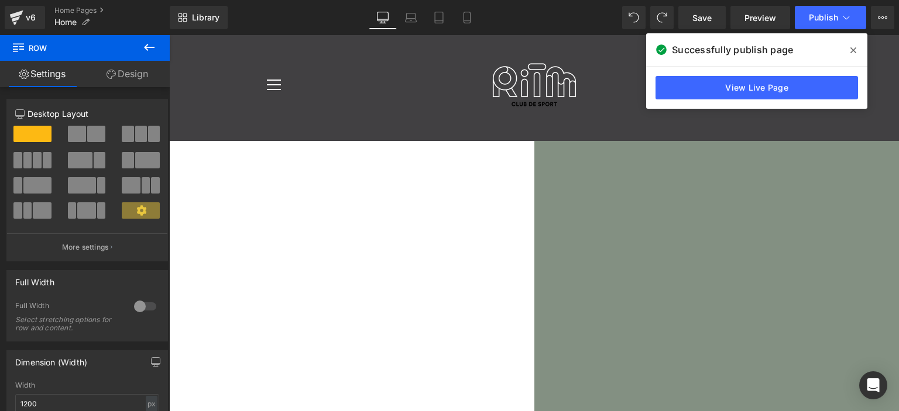
drag, startPoint x: 214, startPoint y: 147, endPoint x: 195, endPoint y: 229, distance: 83.9
click at [169, 35] on span "Row" at bounding box center [169, 35] width 0 height 0
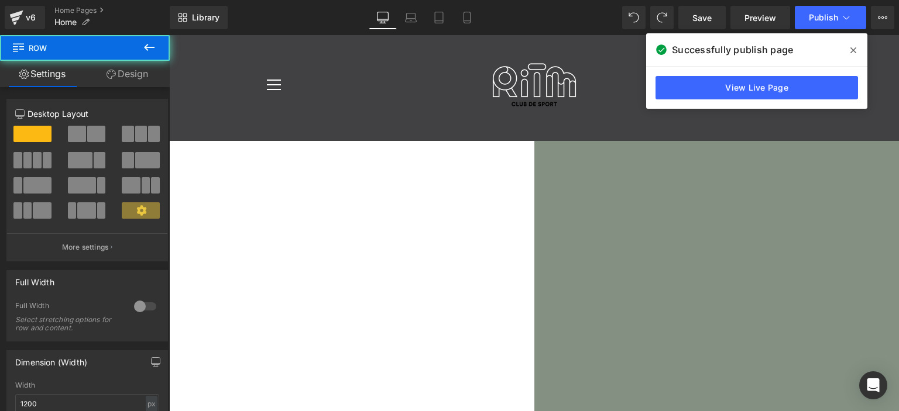
click at [144, 300] on div at bounding box center [145, 306] width 28 height 19
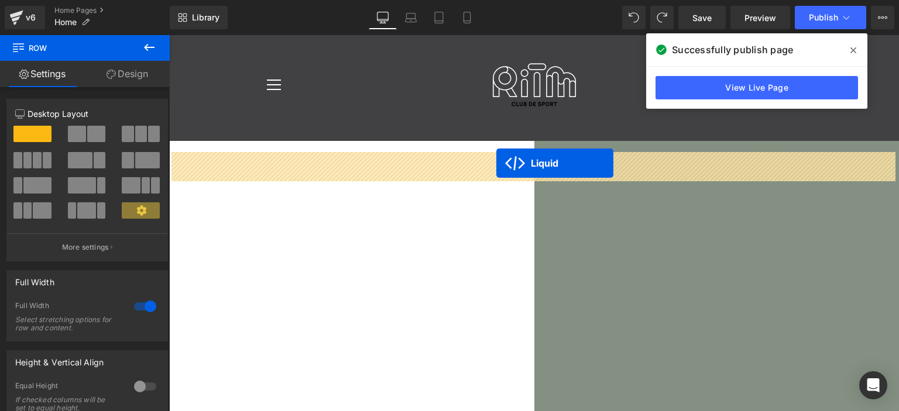
drag, startPoint x: 500, startPoint y: 191, endPoint x: 496, endPoint y: 163, distance: 28.4
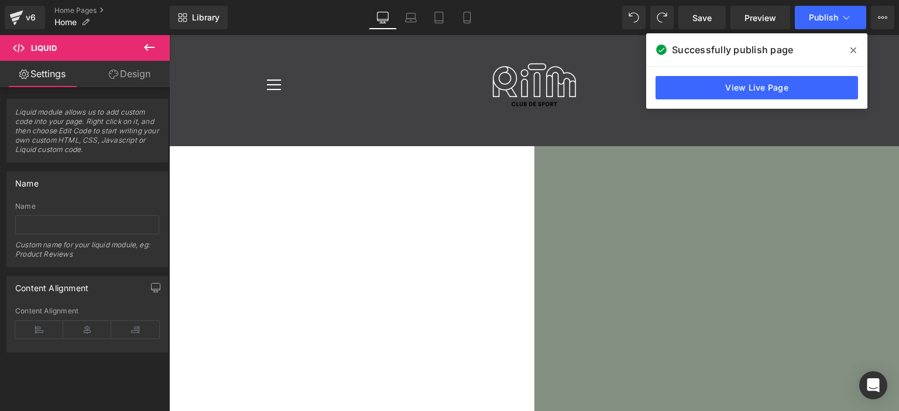
drag, startPoint x: 194, startPoint y: 145, endPoint x: 172, endPoint y: 116, distance: 36.3
click at [169, 35] on span "Row" at bounding box center [169, 35] width 0 height 0
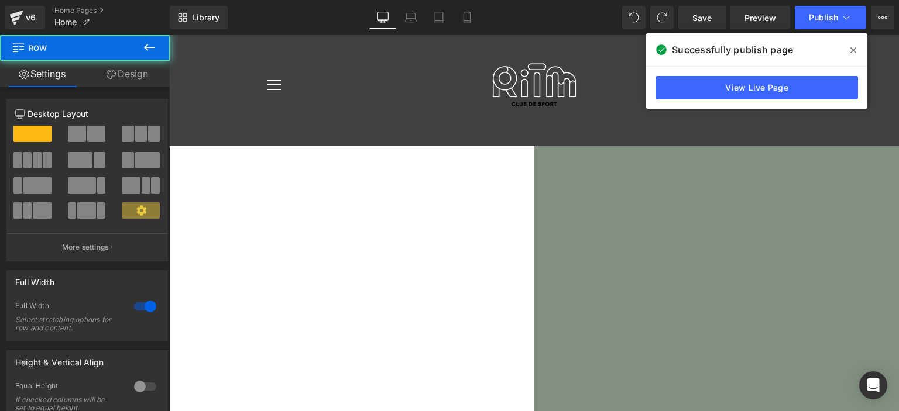
click at [136, 86] on div "Settings Design 12 12 12 Column Size Customizer 12 Desktop Layout Laptop Layout…" at bounding box center [85, 252] width 170 height 382
click at [136, 84] on link "Design" at bounding box center [127, 74] width 85 height 26
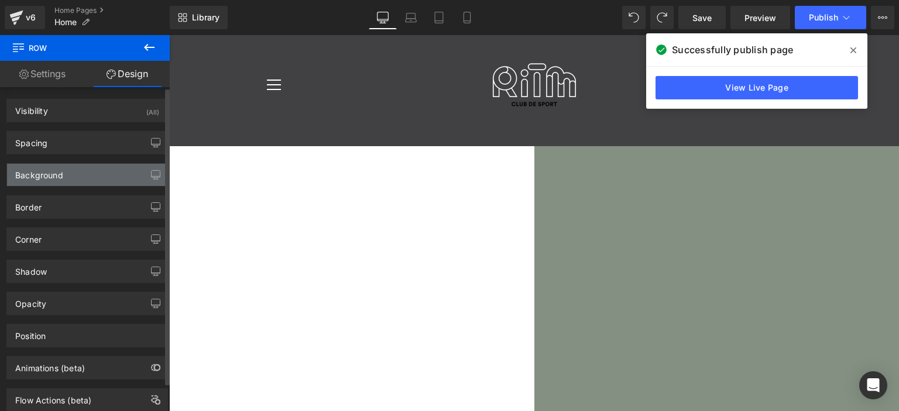
click at [61, 184] on div "Background" at bounding box center [87, 175] width 160 height 22
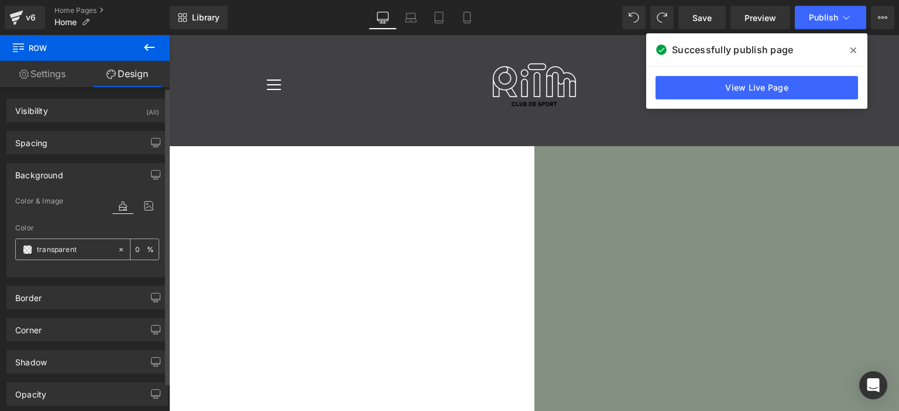
click at [77, 256] on div "transparent" at bounding box center [66, 249] width 101 height 20
click at [77, 253] on input "transparent" at bounding box center [74, 249] width 75 height 13
click at [76, 251] on input "transparent" at bounding box center [74, 249] width 75 height 13
click at [71, 249] on input "transparent" at bounding box center [74, 249] width 75 height 13
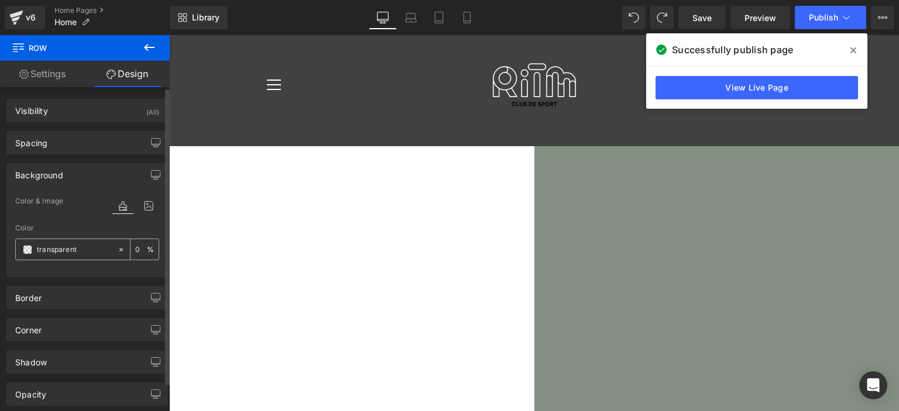
click at [71, 249] on input "transparent" at bounding box center [74, 249] width 75 height 13
type input "fff"
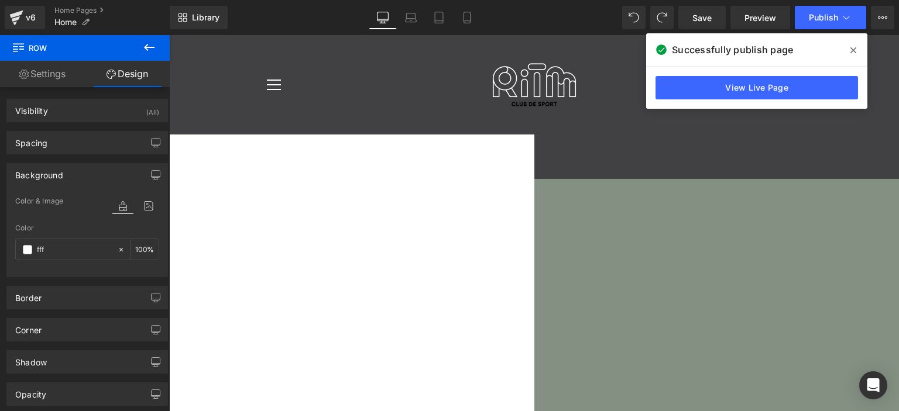
click at [438, 157] on div at bounding box center [170, 165] width 730 height 16
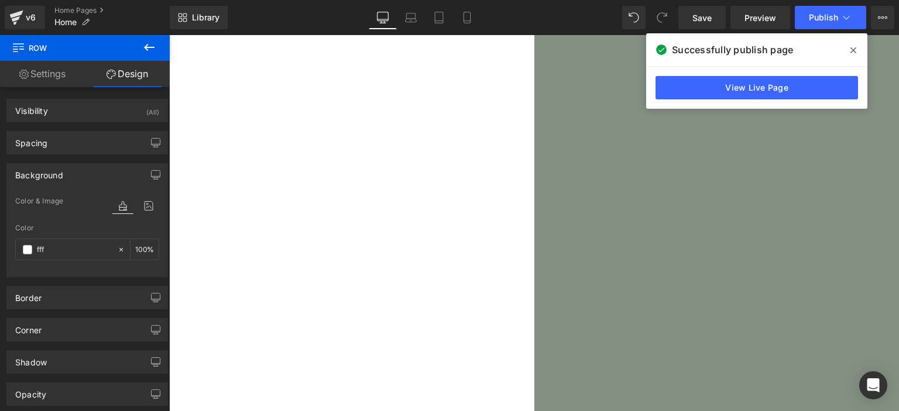
click at [169, 35] on span "Row" at bounding box center [169, 35] width 0 height 0
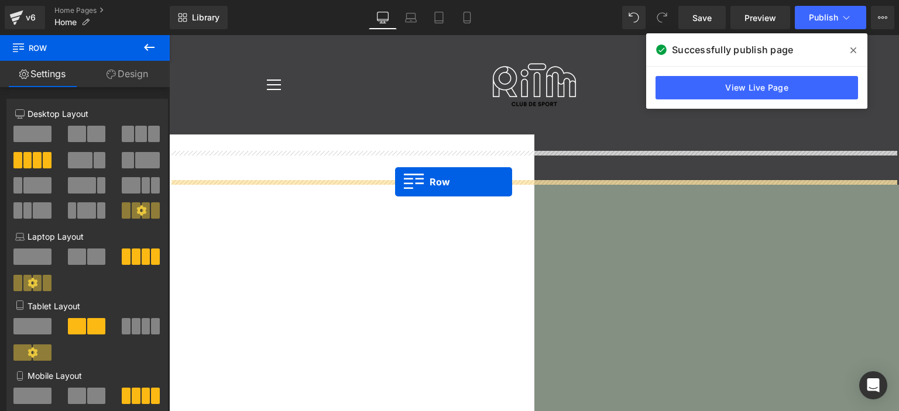
drag, startPoint x: 174, startPoint y: 186, endPoint x: 395, endPoint y: 182, distance: 220.6
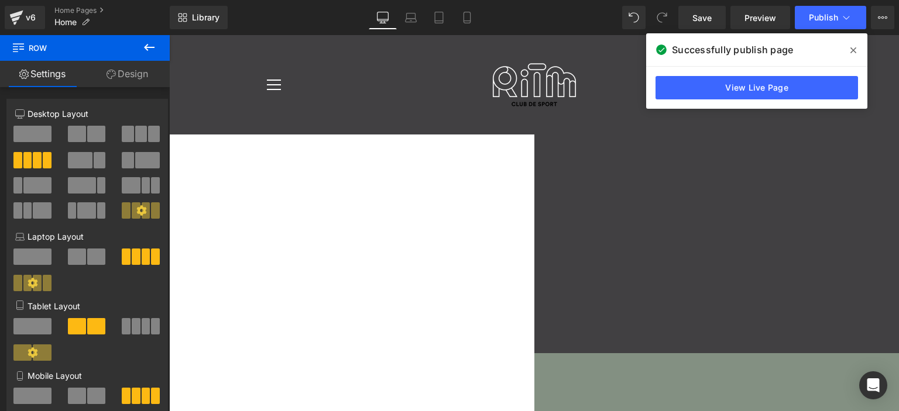
drag, startPoint x: 370, startPoint y: 246, endPoint x: 372, endPoint y: 239, distance: 7.4
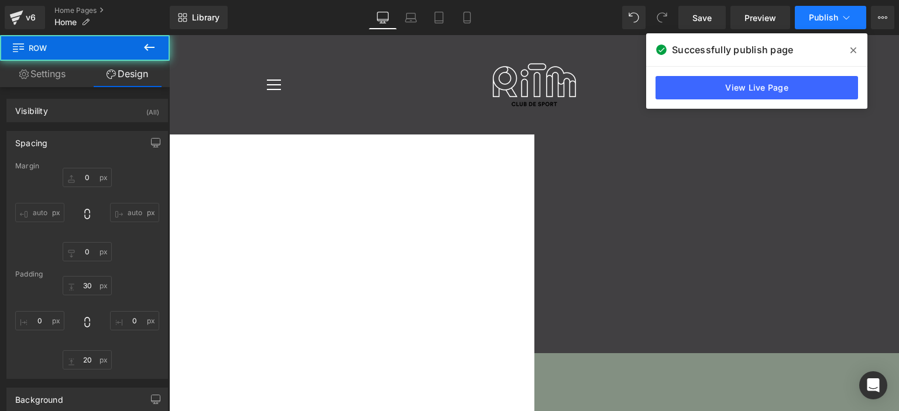
click at [827, 20] on span "Publish" at bounding box center [823, 17] width 29 height 9
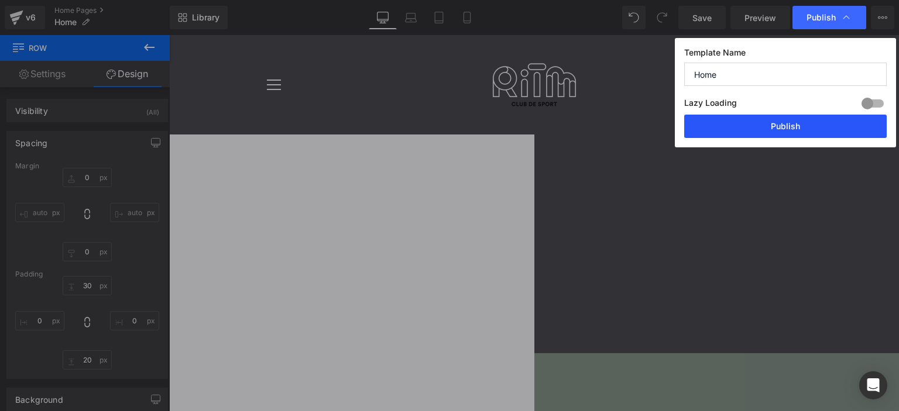
click at [789, 124] on button "Publish" at bounding box center [785, 126] width 202 height 23
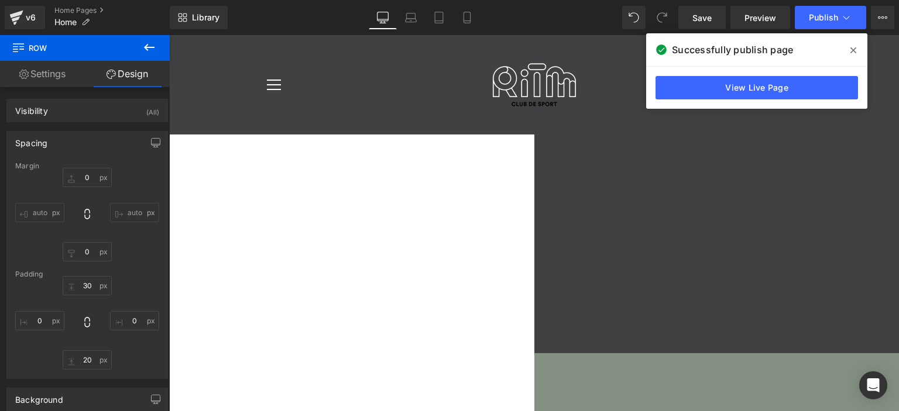
click at [390, 157] on div "Liquid" at bounding box center [170, 154] width 730 height 6
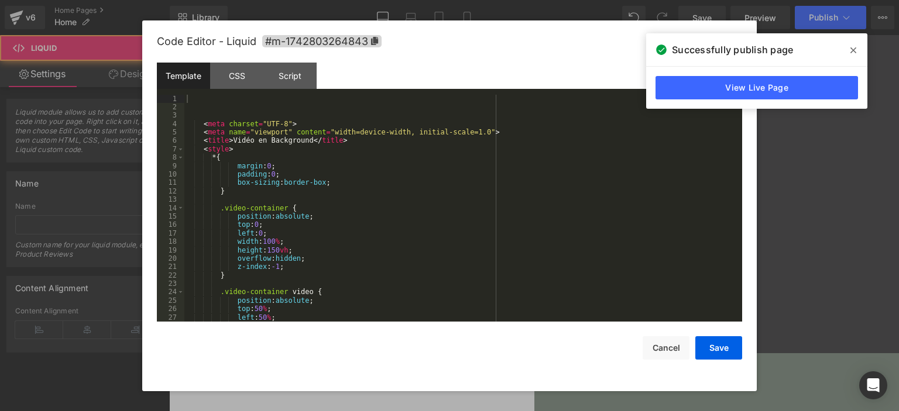
click at [534, 157] on div "Liquid" at bounding box center [170, 154] width 730 height 6
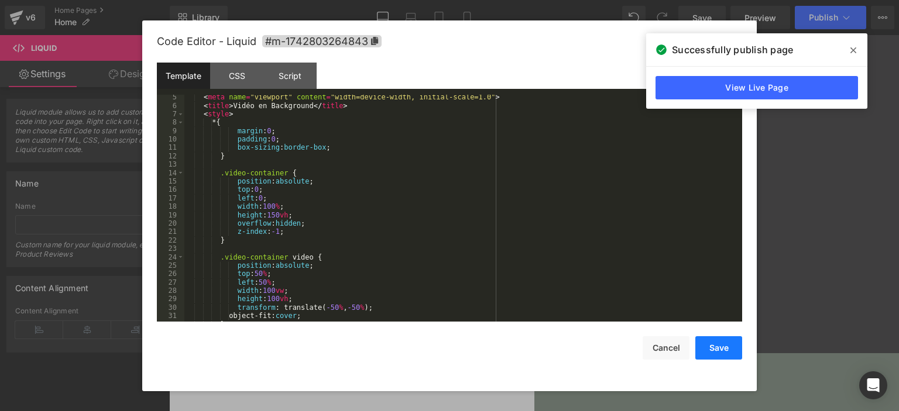
click at [709, 344] on button "Save" at bounding box center [718, 347] width 47 height 23
